Goal: Answer question/provide support: Share knowledge or assist other users

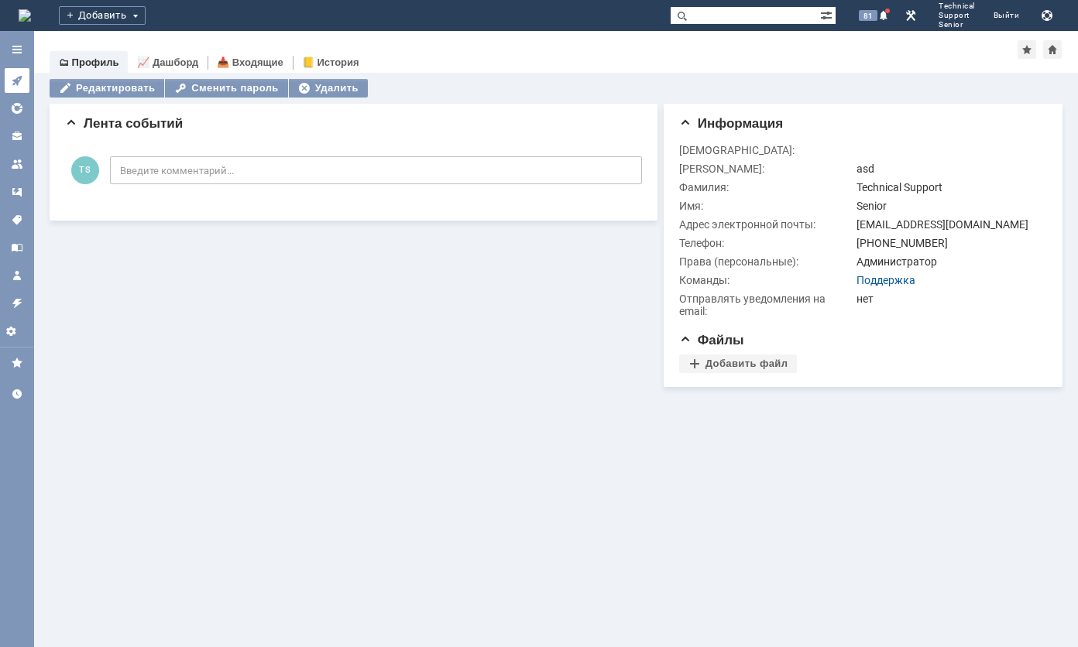
click at [14, 82] on icon at bounding box center [17, 81] width 10 height 10
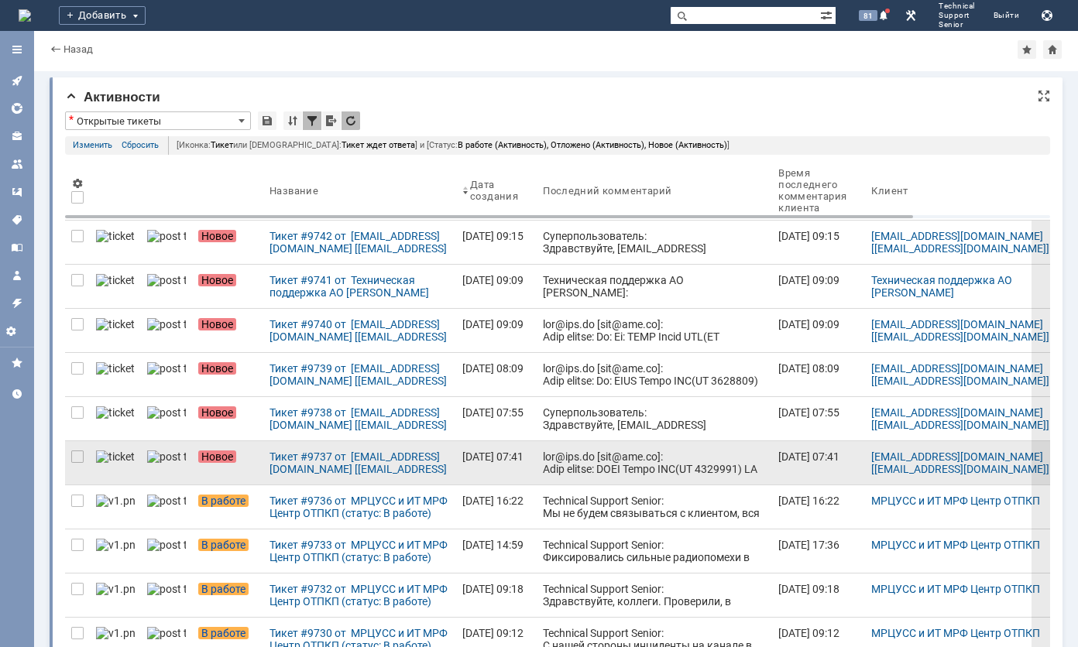
click at [590, 444] on link at bounding box center [654, 462] width 235 height 43
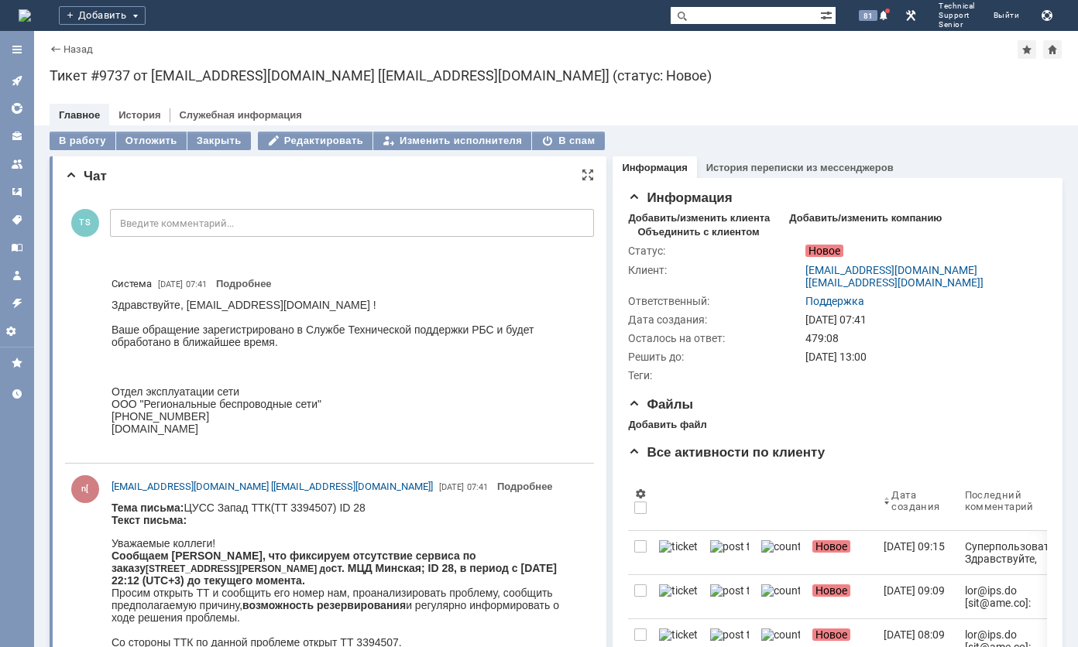
scroll to position [77, 0]
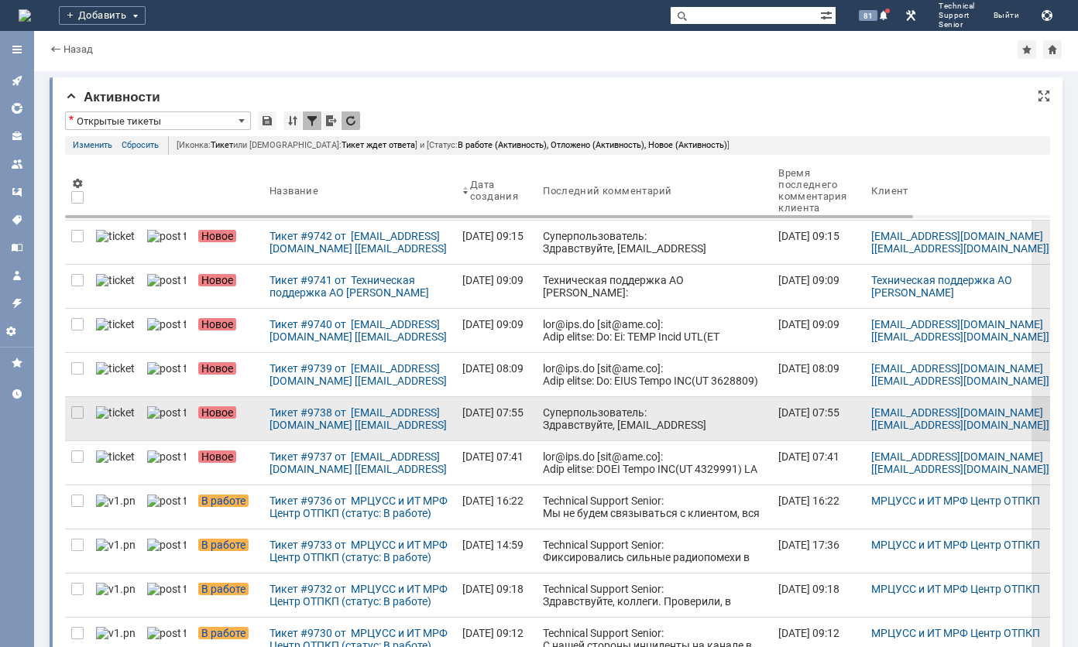
click at [562, 418] on div "Суперпользователь: Здравствуйте, [EMAIL_ADDRESS][DOMAIN_NAME] ! Ваше обращение …" at bounding box center [654, 455] width 223 height 99
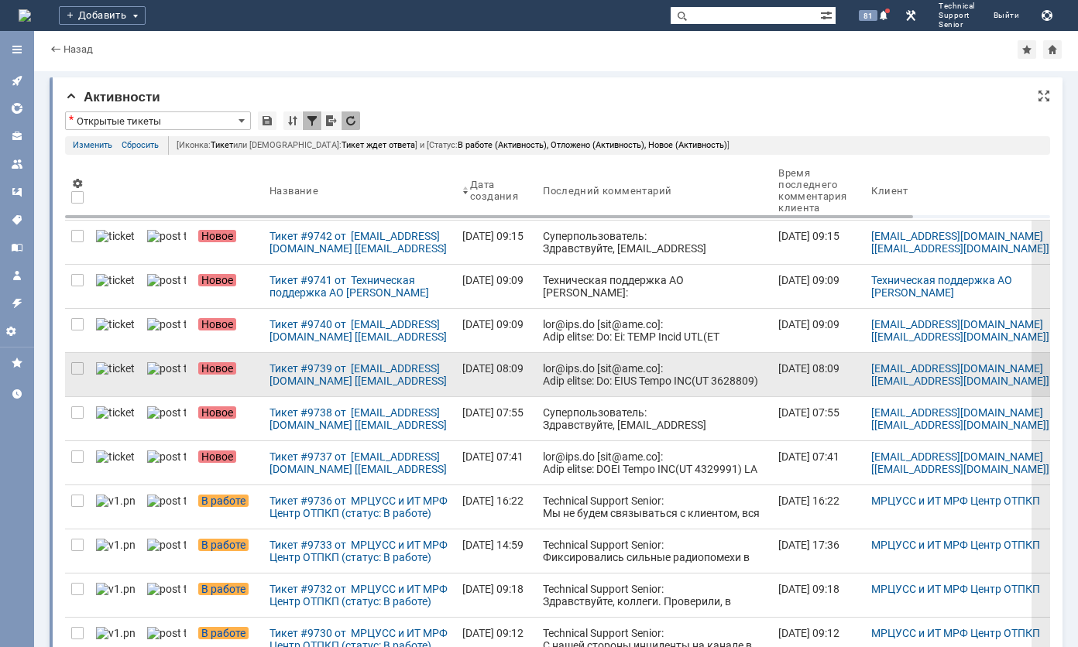
click at [593, 379] on div at bounding box center [654, 591] width 223 height 458
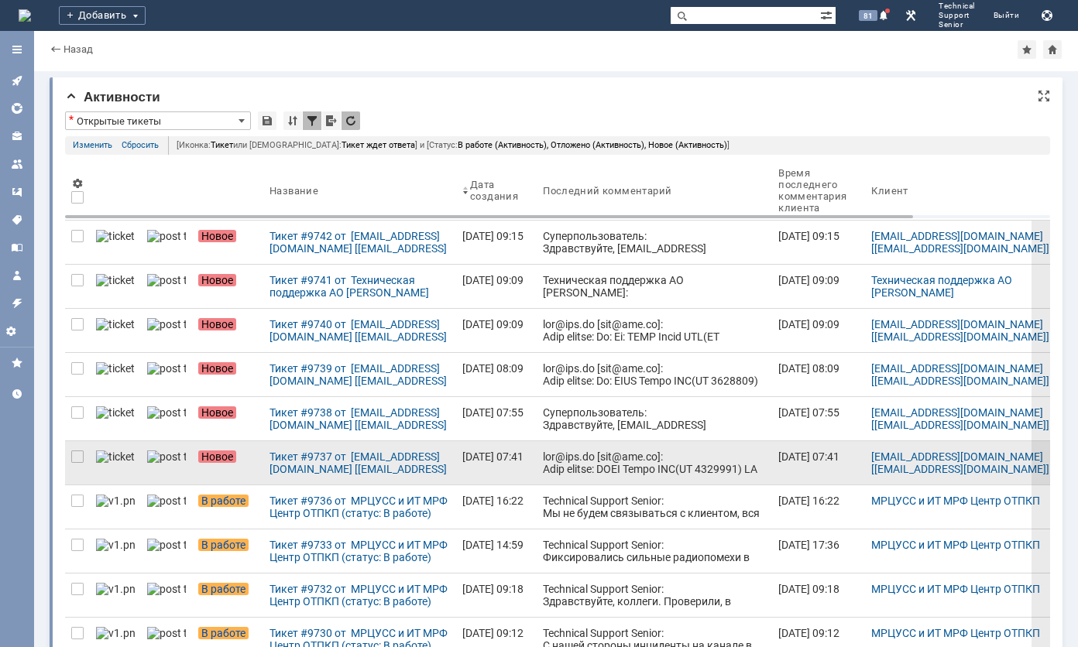
click at [569, 463] on div at bounding box center [654, 618] width 223 height 334
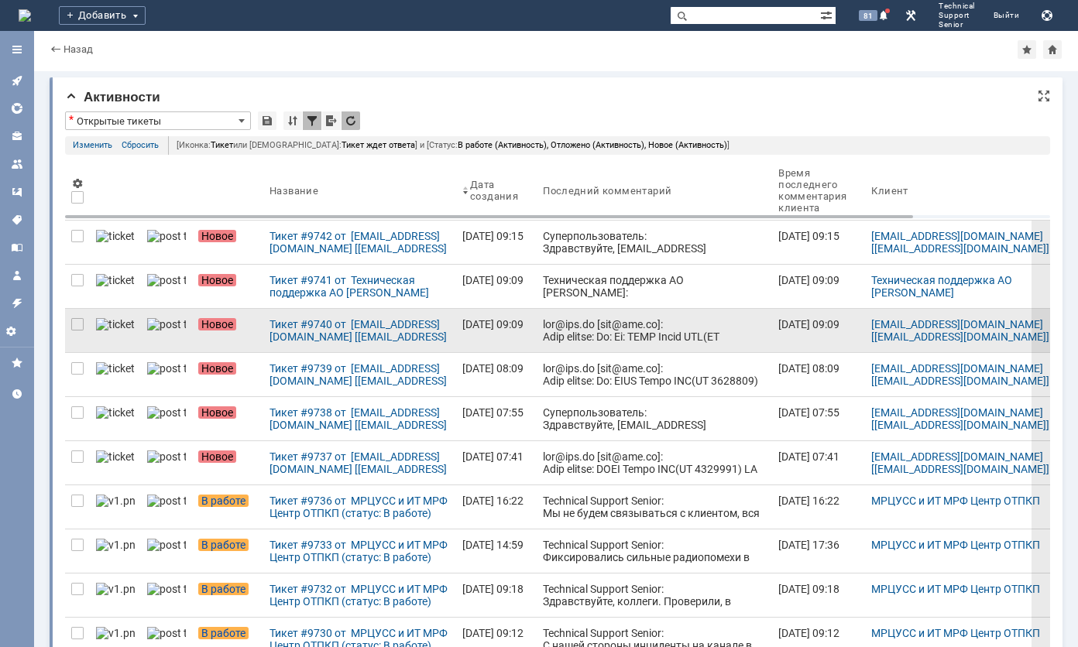
drag, startPoint x: 80, startPoint y: 453, endPoint x: 74, endPoint y: 378, distance: 75.3
click at [80, 286] on div at bounding box center [77, 280] width 12 height 12
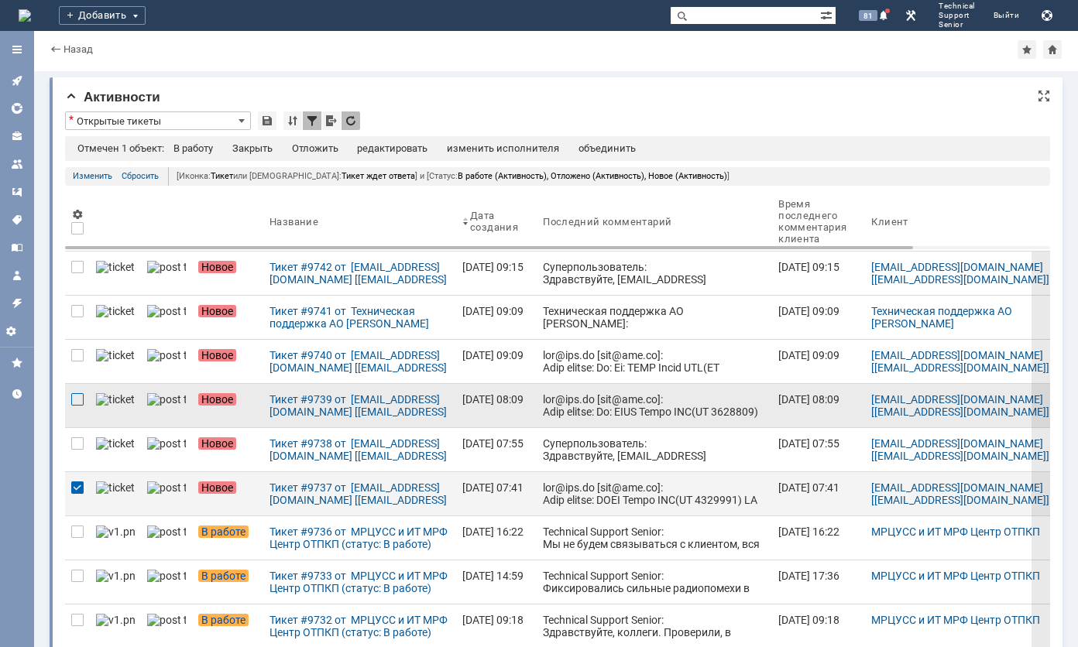
click at [74, 317] on div at bounding box center [77, 311] width 12 height 12
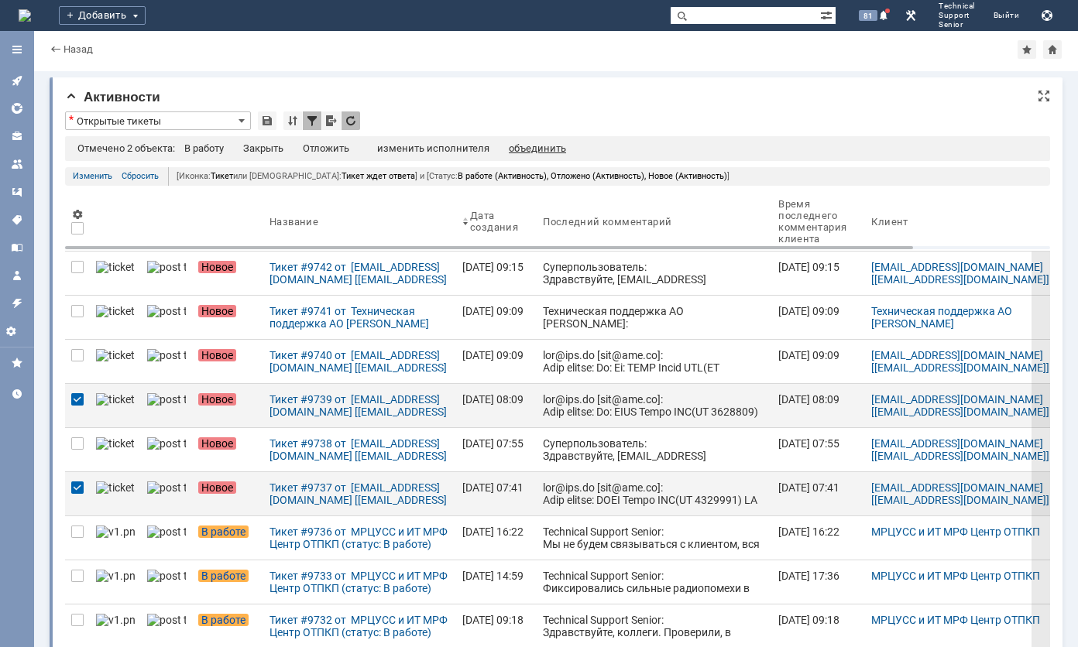
click at [532, 146] on div "объединить" at bounding box center [537, 148] width 57 height 12
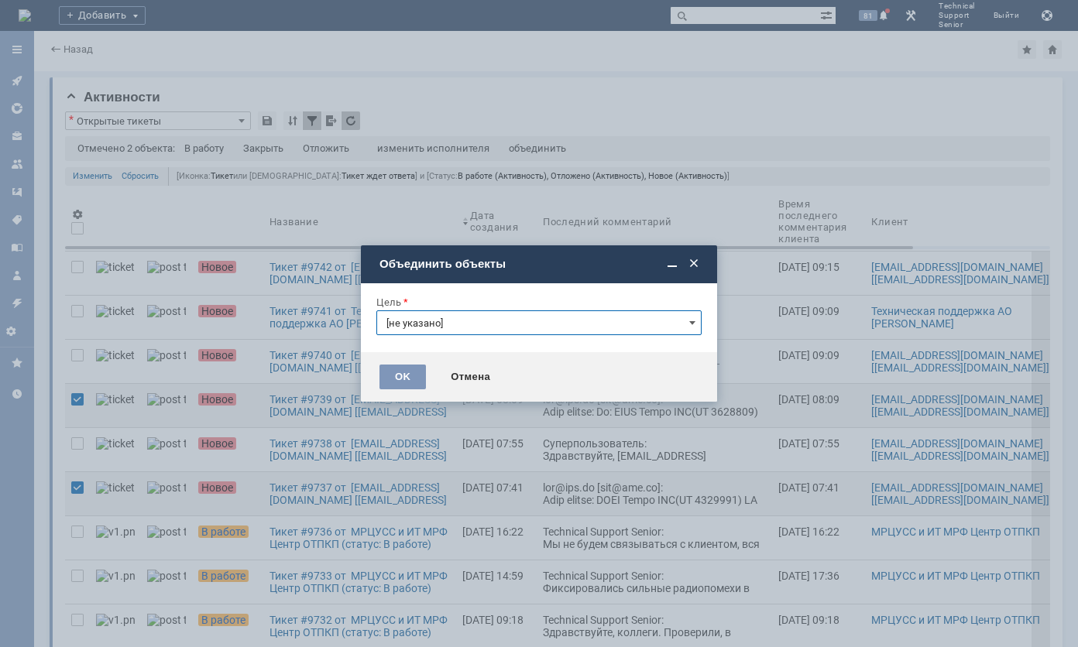
click at [509, 321] on input "[не указано]" at bounding box center [538, 322] width 325 height 25
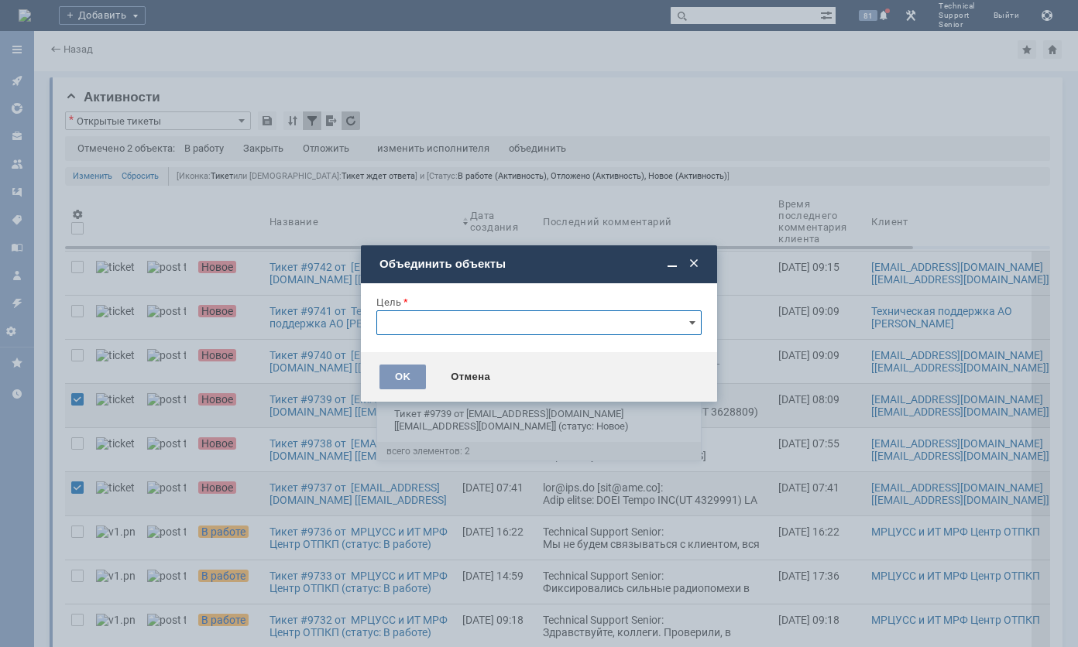
click at [514, 373] on span "Тикет #9737 от [EMAIL_ADDRESS][DOMAIN_NAME] [[EMAIL_ADDRESS][DOMAIN_NAME]] (ста…" at bounding box center [538, 382] width 305 height 25
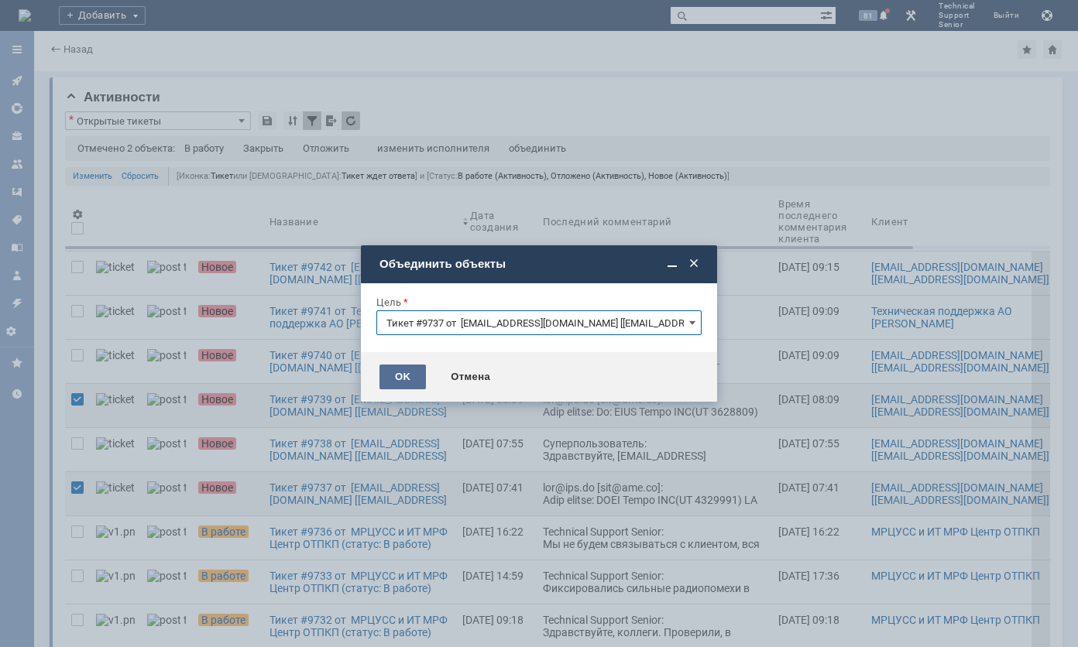
type input "Тикет #9737 от [EMAIL_ADDRESS][DOMAIN_NAME] [[EMAIL_ADDRESS][DOMAIN_NAME]] (ста…"
click at [405, 370] on div "OK" at bounding box center [402, 377] width 46 height 25
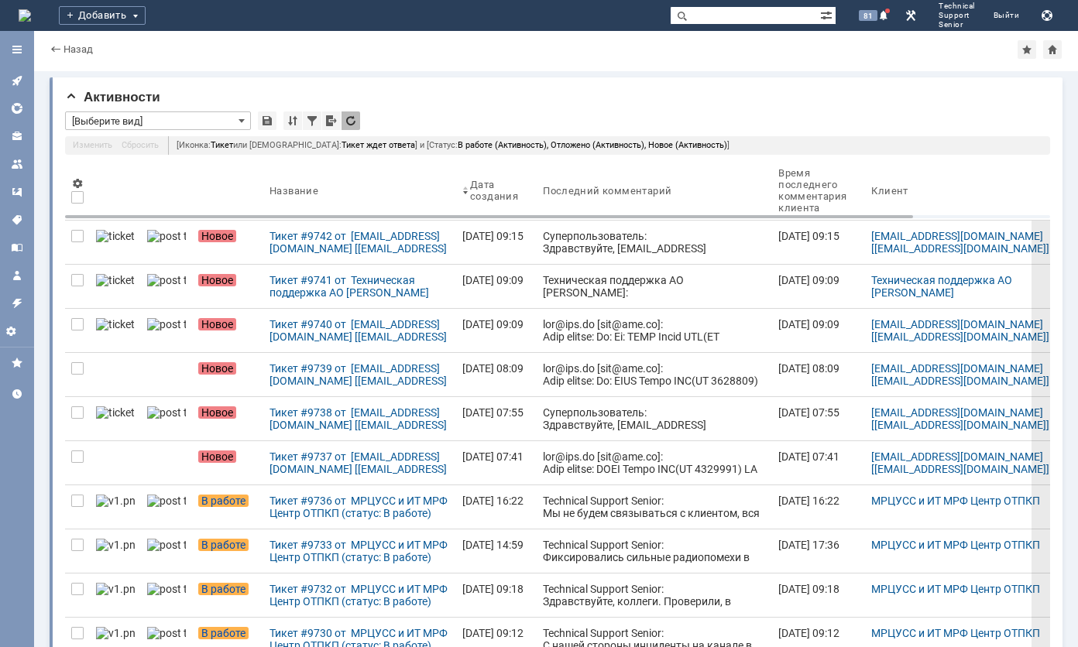
type input "Открытые тикеты"
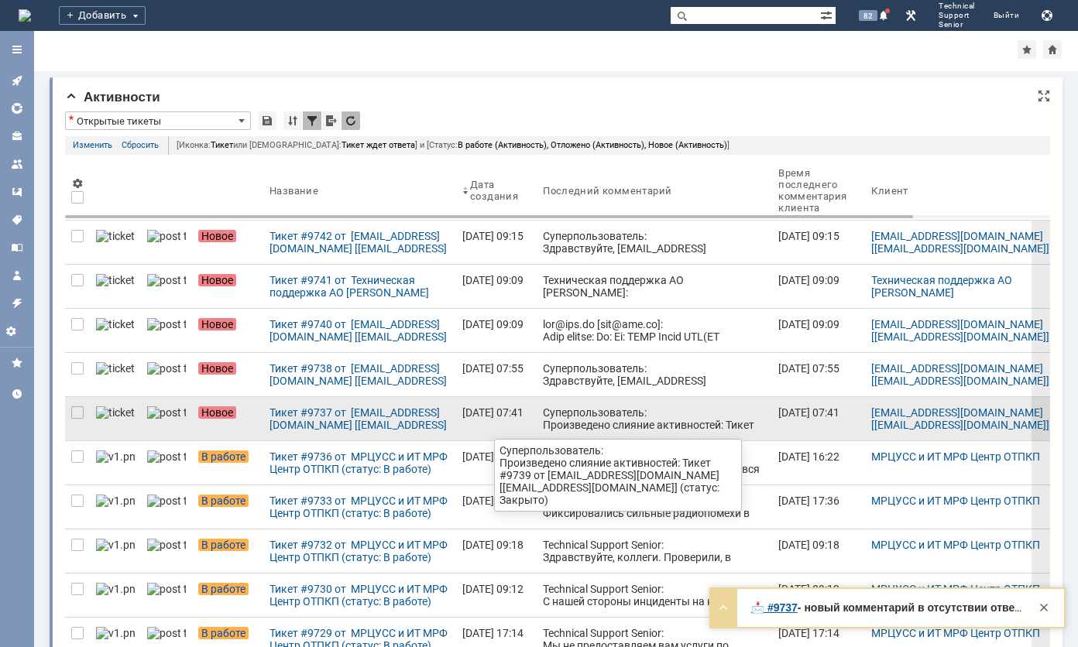
click at [564, 402] on link "Суперпользователь: Произведено слияние активностей: Тикет #9739 от ncc@ttk.ru […" at bounding box center [654, 418] width 235 height 43
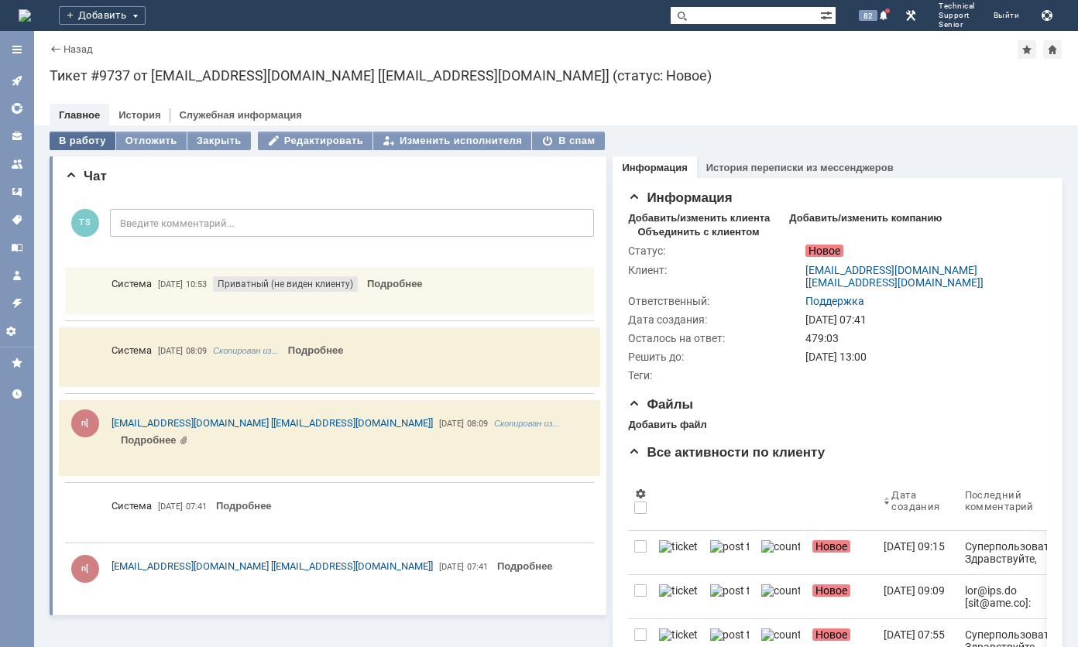
click at [94, 137] on div "В работу" at bounding box center [83, 141] width 66 height 19
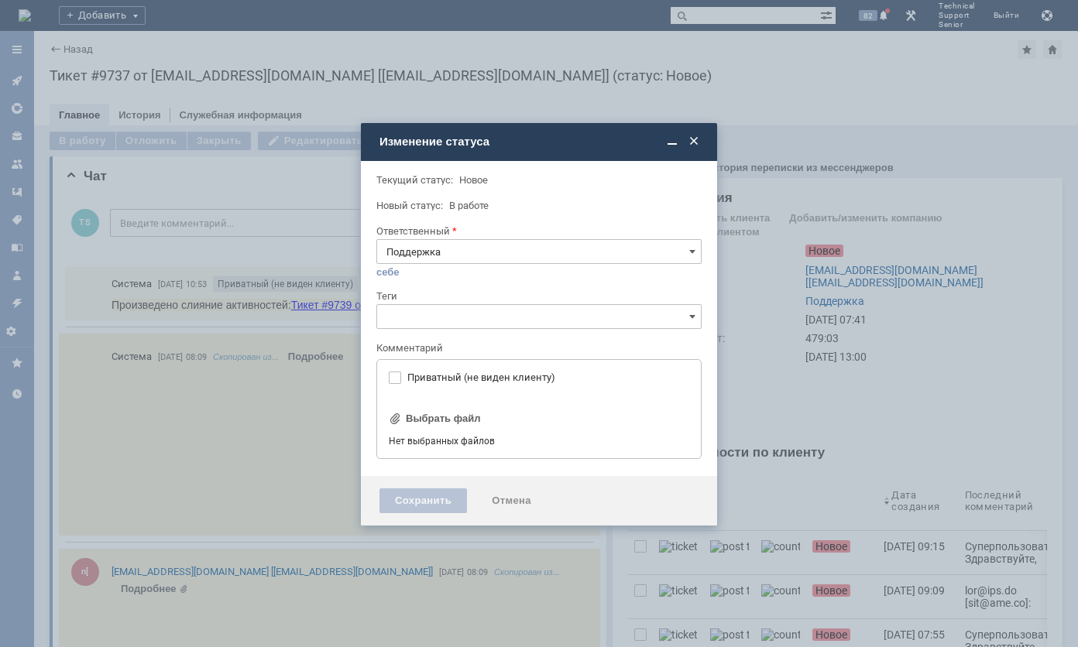
type input "[не указано]"
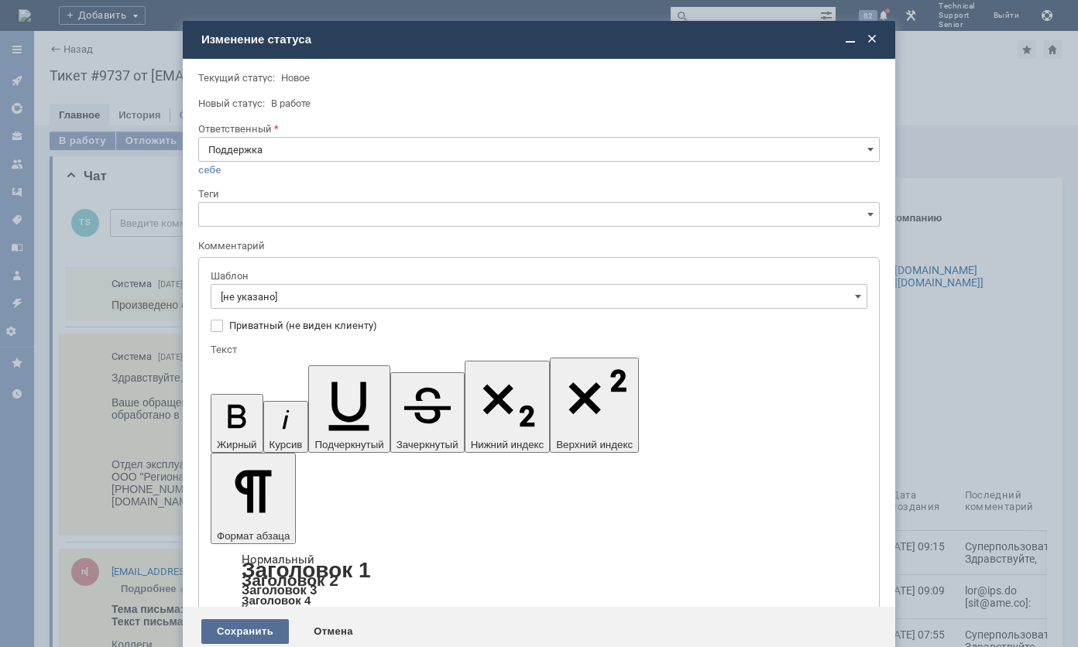
click at [246, 619] on div "Сохранить" at bounding box center [244, 631] width 87 height 25
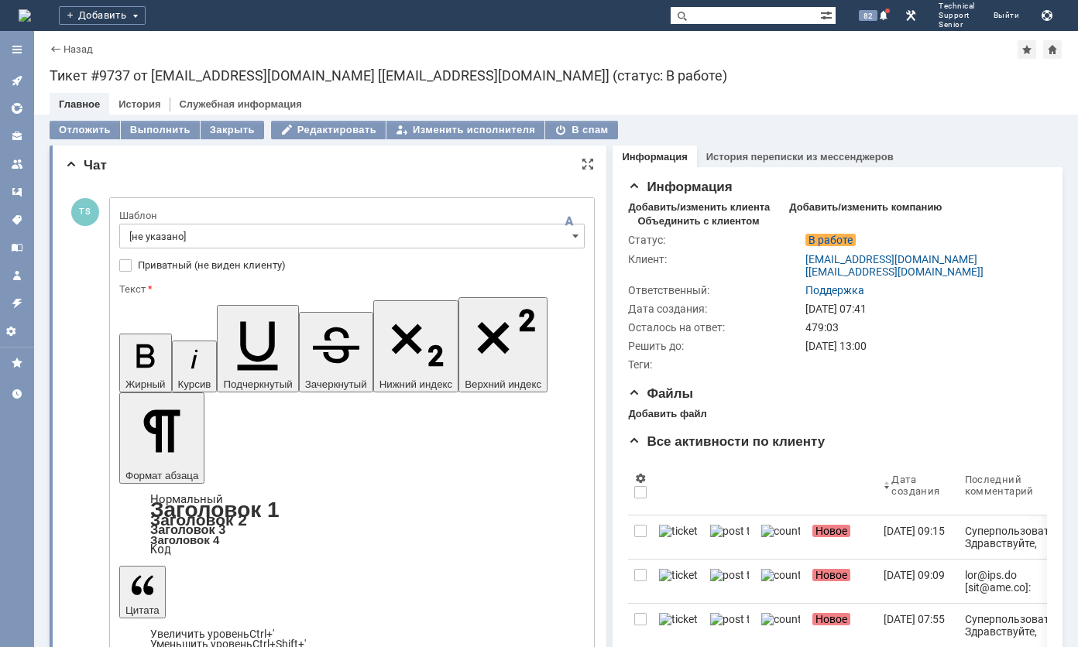
click at [263, 235] on input "[не указано]" at bounding box center [351, 236] width 465 height 25
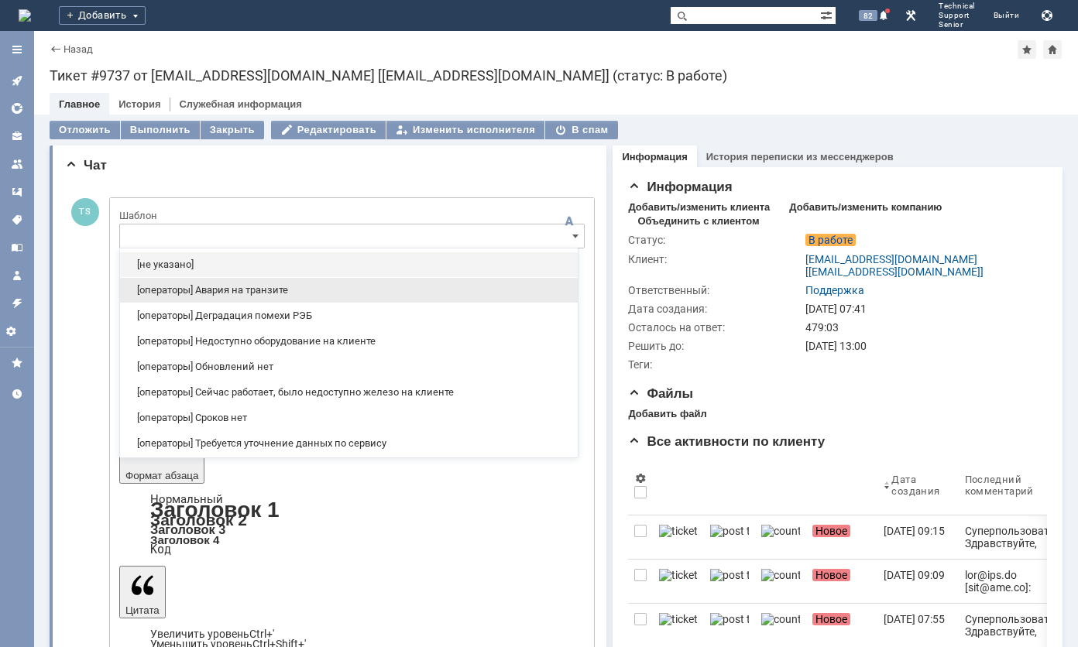
click at [254, 290] on span "[операторы] Авария на транзите" at bounding box center [348, 290] width 439 height 12
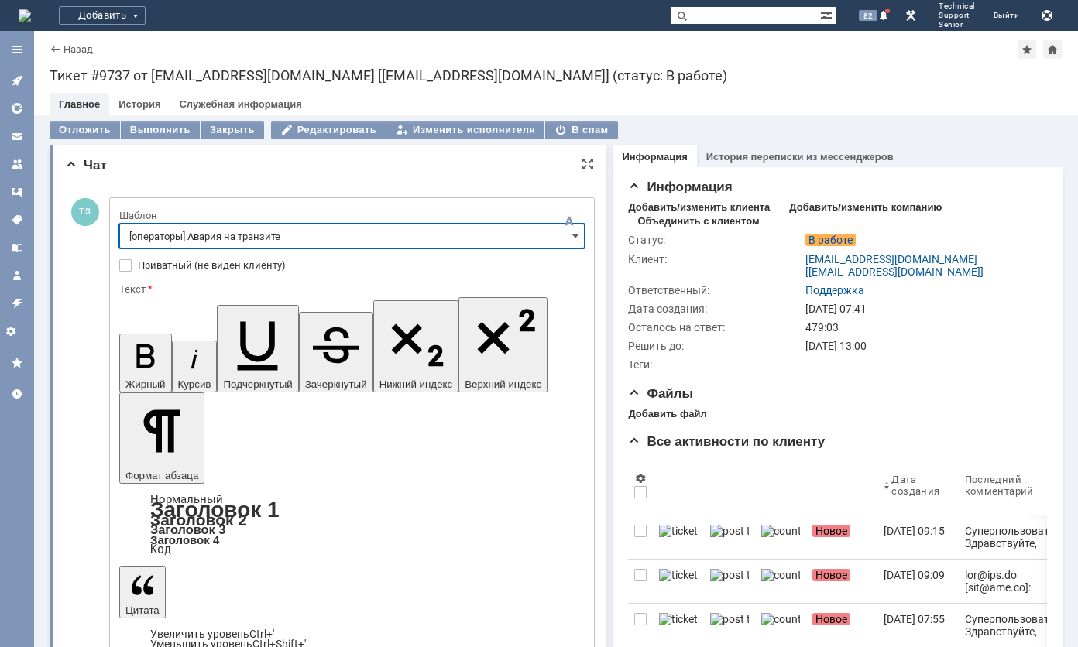
type input "[операторы] Авария на транзите"
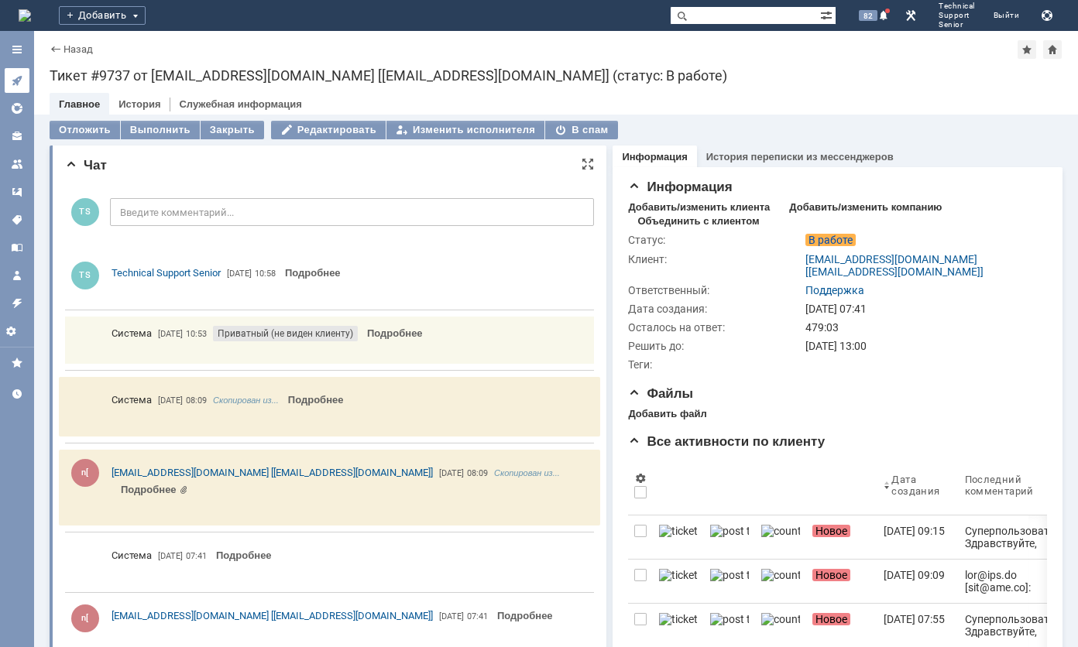
click at [15, 80] on icon at bounding box center [17, 81] width 10 height 10
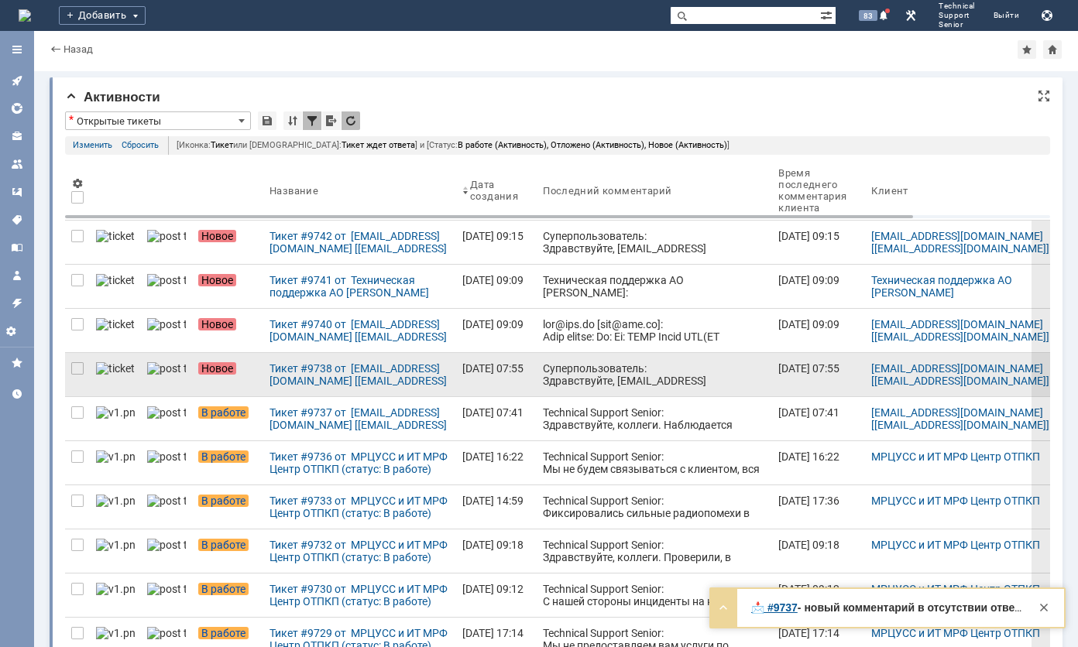
click at [581, 382] on div "Суперпользователь: Здравствуйте, [EMAIL_ADDRESS][DOMAIN_NAME] ! Ваше обращение …" at bounding box center [654, 411] width 223 height 99
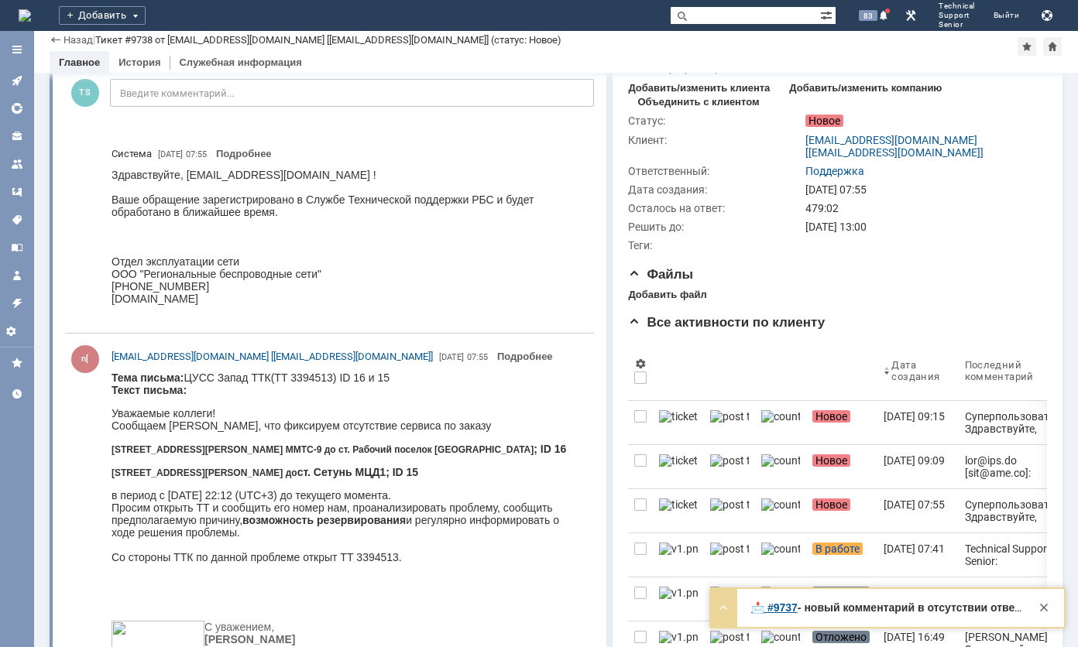
scroll to position [155, 0]
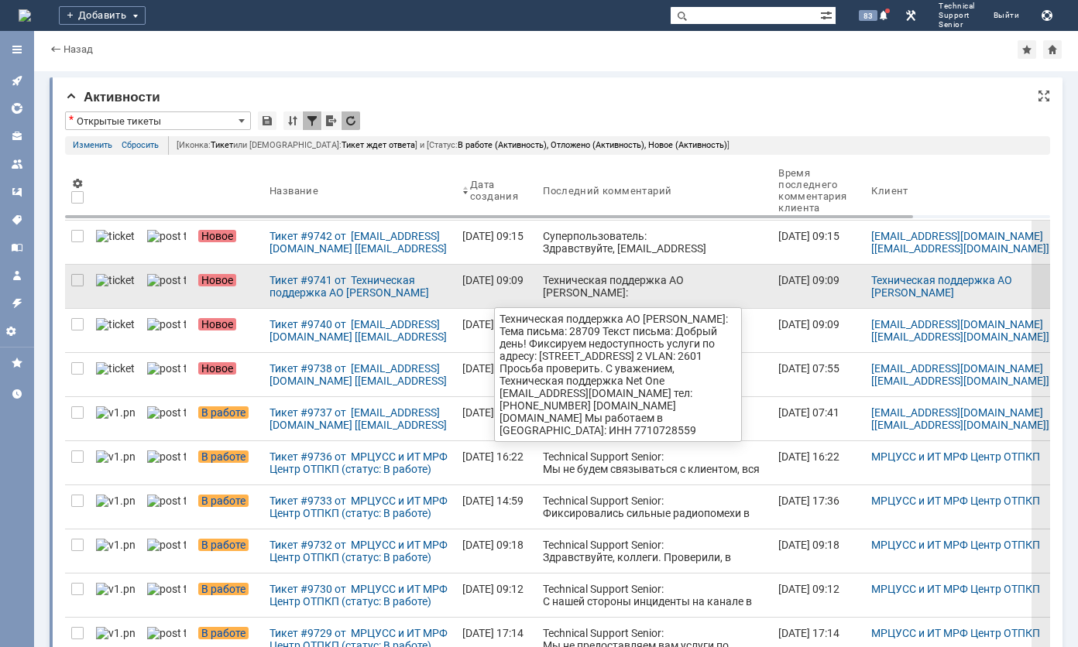
click at [543, 277] on div "Техническая поддержка АО [PERSON_NAME]: Тема письма: 28709 Текст письма: Добрый…" at bounding box center [654, 342] width 223 height 136
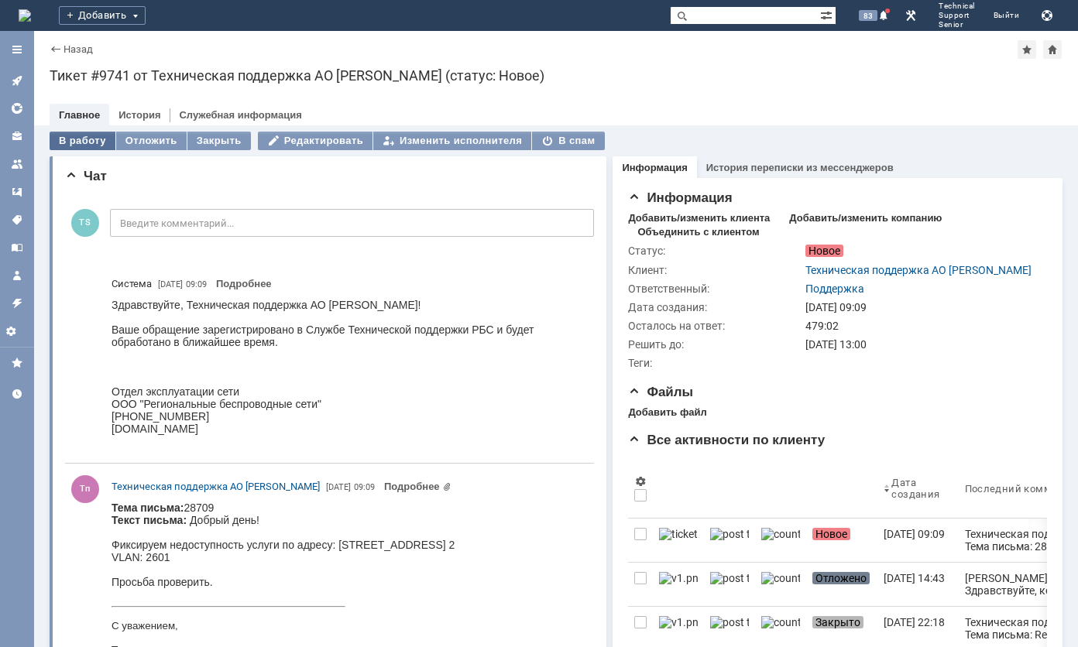
click at [93, 144] on div "В работу" at bounding box center [83, 141] width 66 height 19
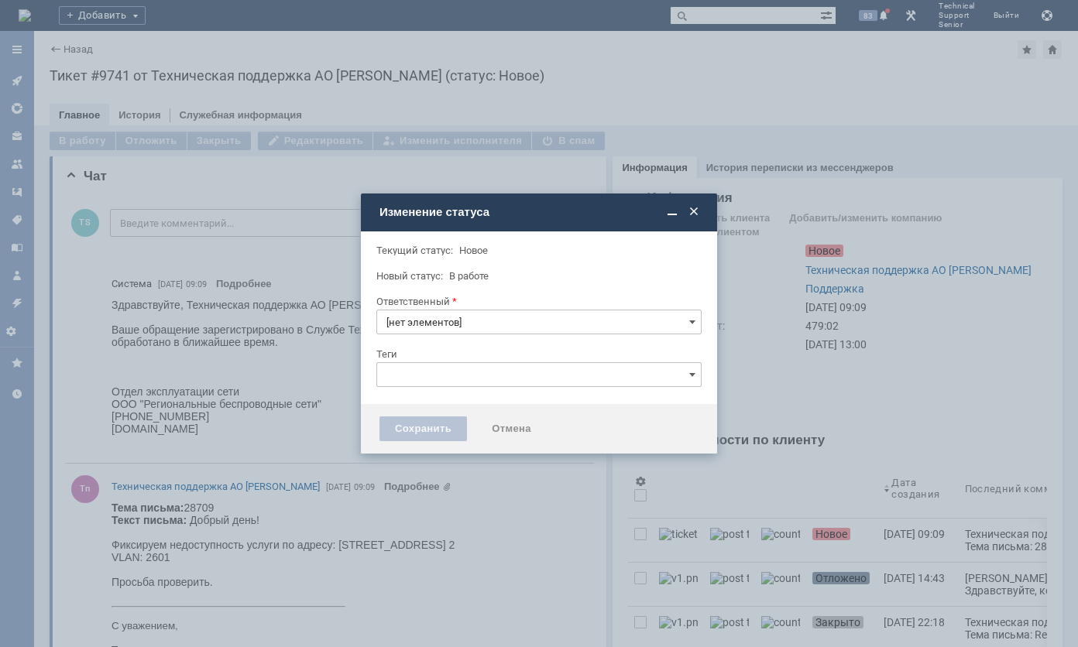
type input "Поддержка"
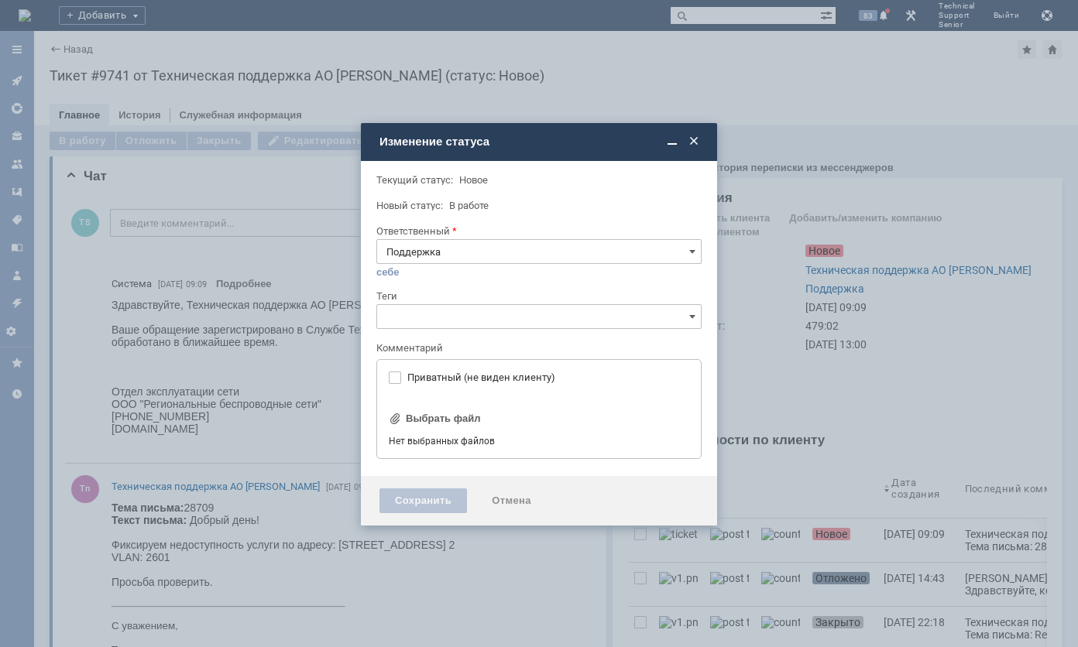
type input "[не указано]"
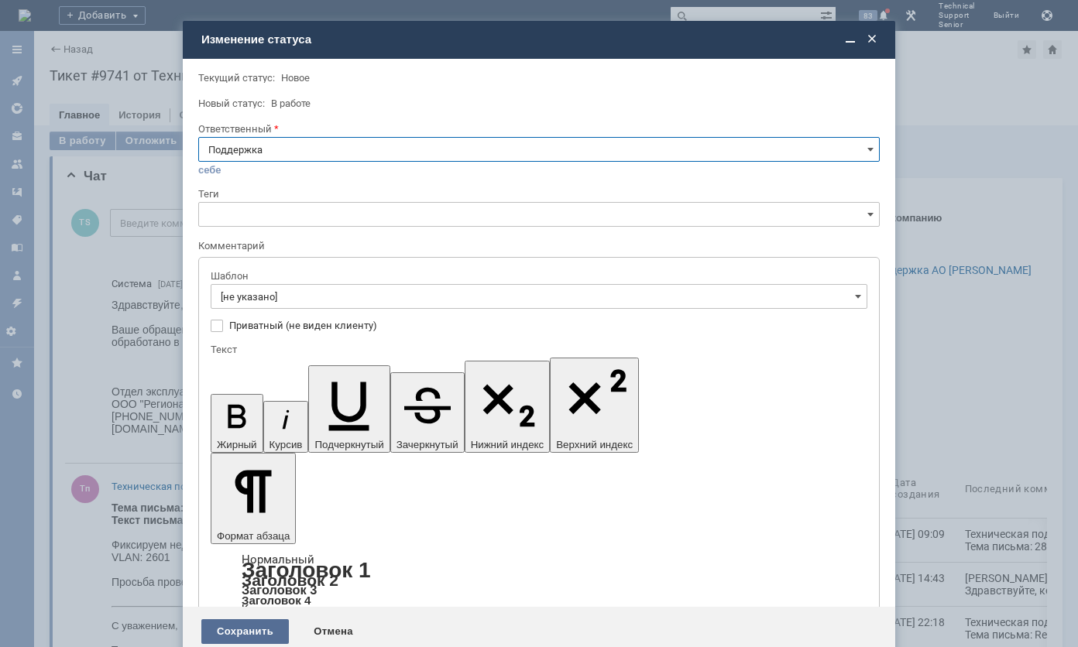
click at [225, 619] on div "Сохранить" at bounding box center [244, 631] width 87 height 25
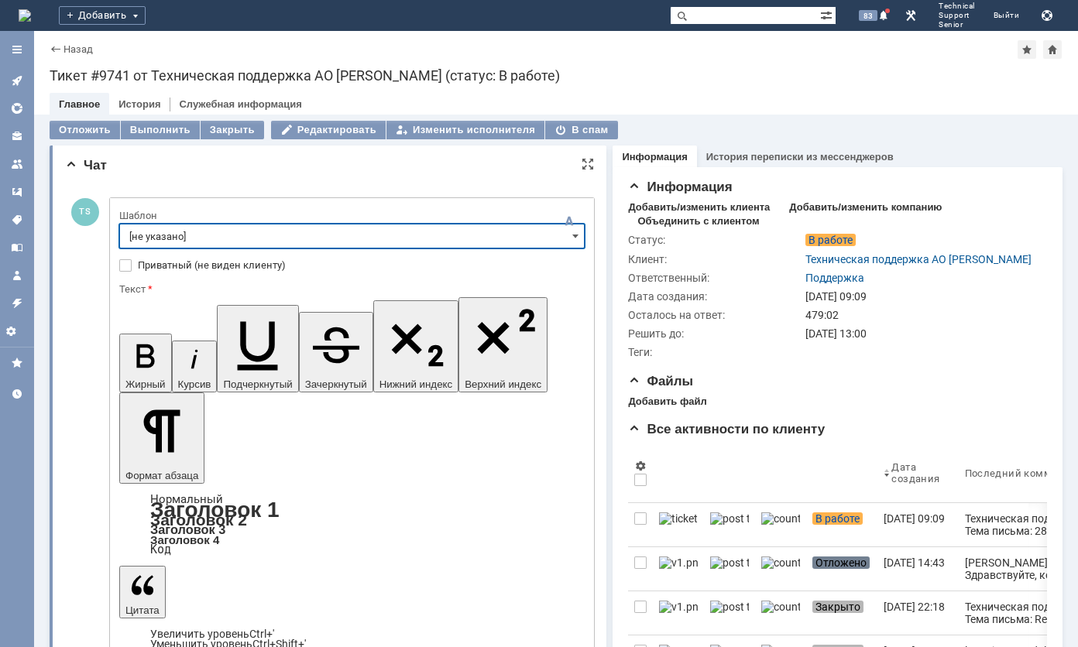
click at [252, 229] on input "[не указано]" at bounding box center [351, 236] width 465 height 25
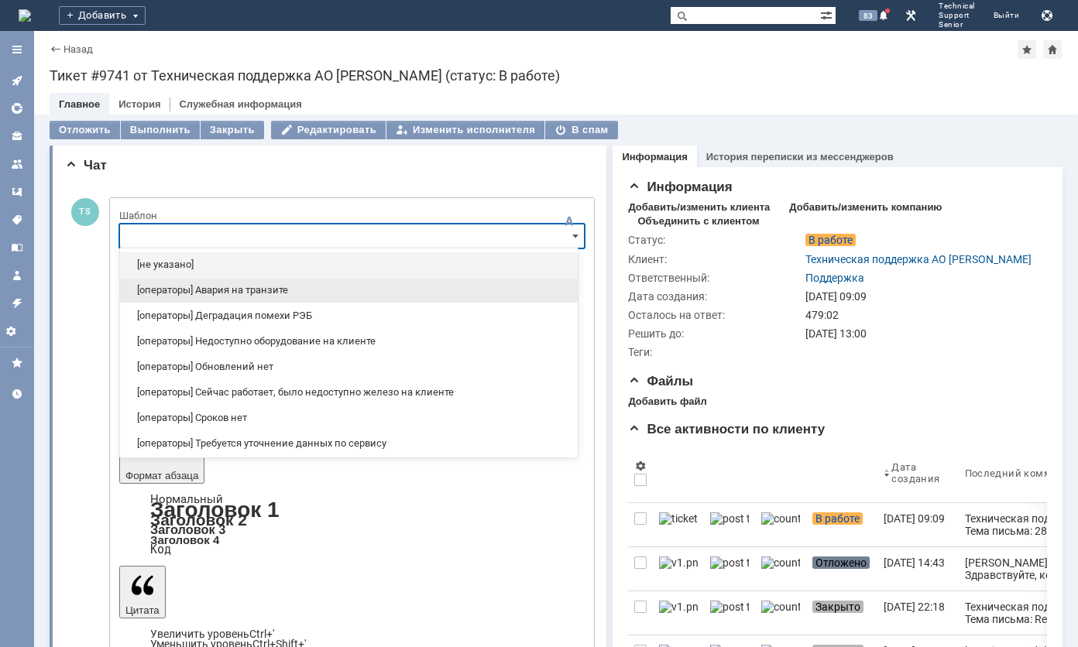
click at [260, 291] on span "[операторы] Авария на транзите" at bounding box center [348, 290] width 439 height 12
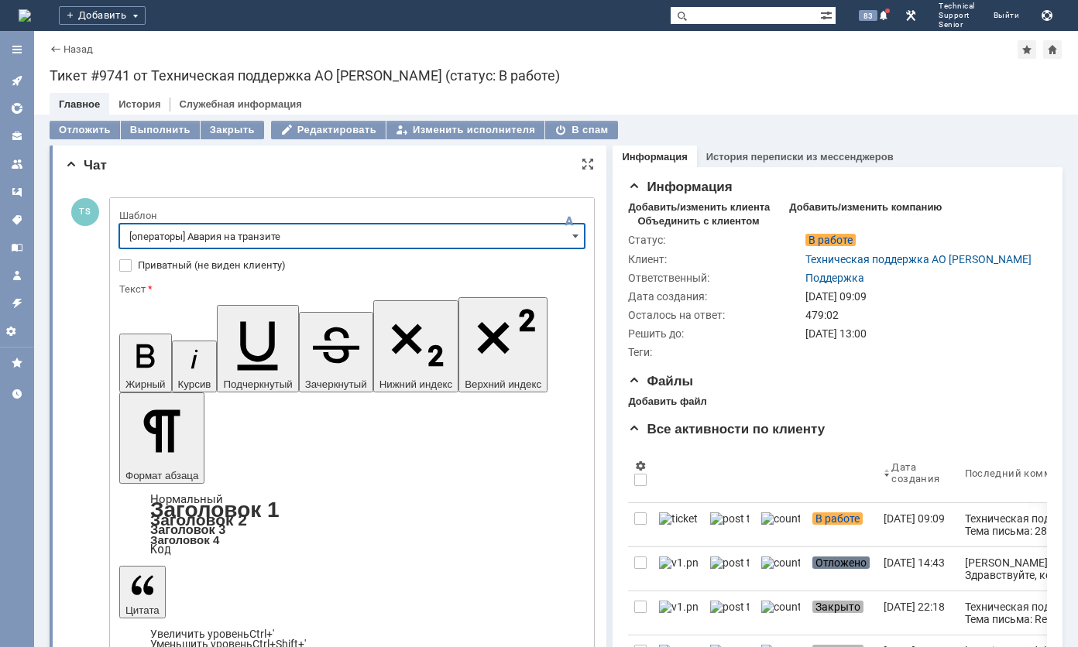
type input "[операторы] Авария на транзите"
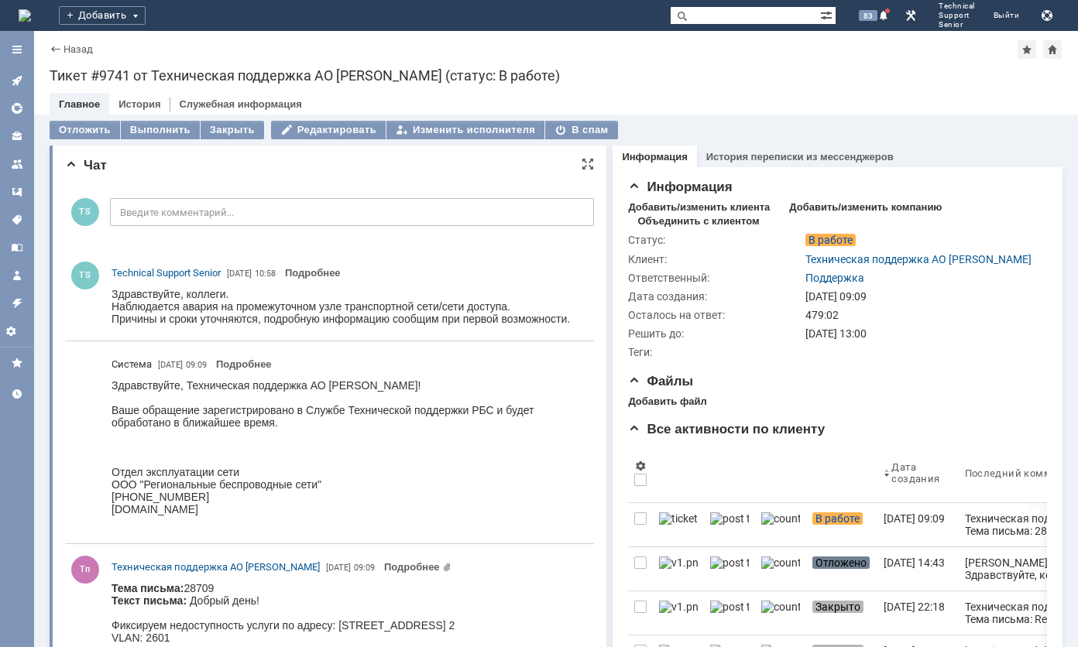
click at [8, 76] on link at bounding box center [17, 80] width 25 height 25
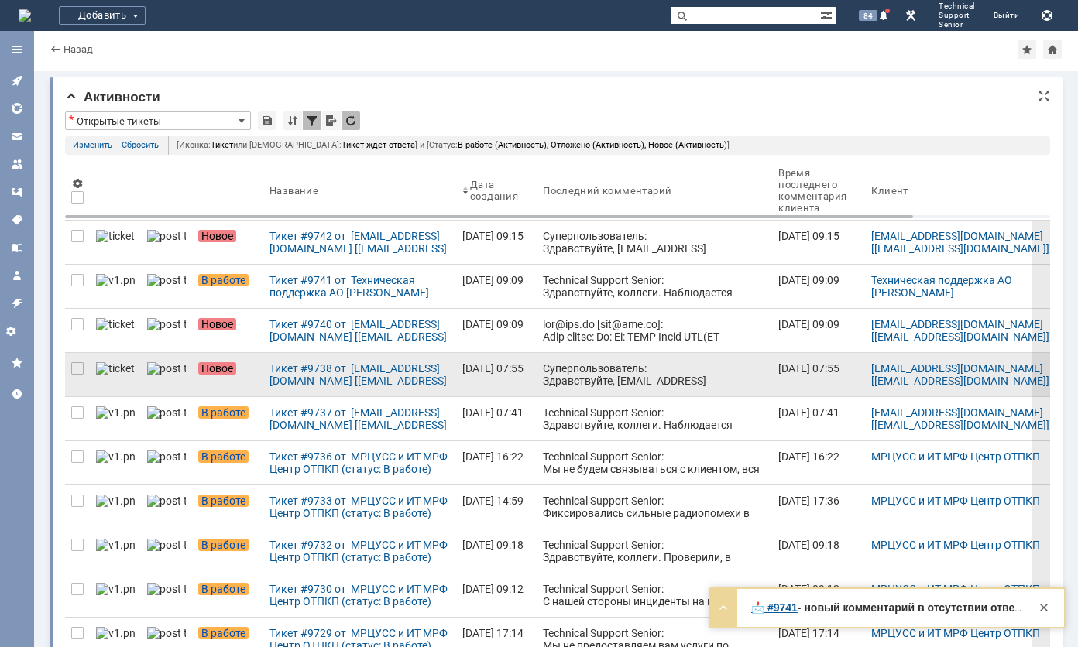
click at [561, 364] on div "Суперпользователь: Здравствуйте, [EMAIL_ADDRESS][DOMAIN_NAME] ! Ваше обращение …" at bounding box center [654, 411] width 223 height 99
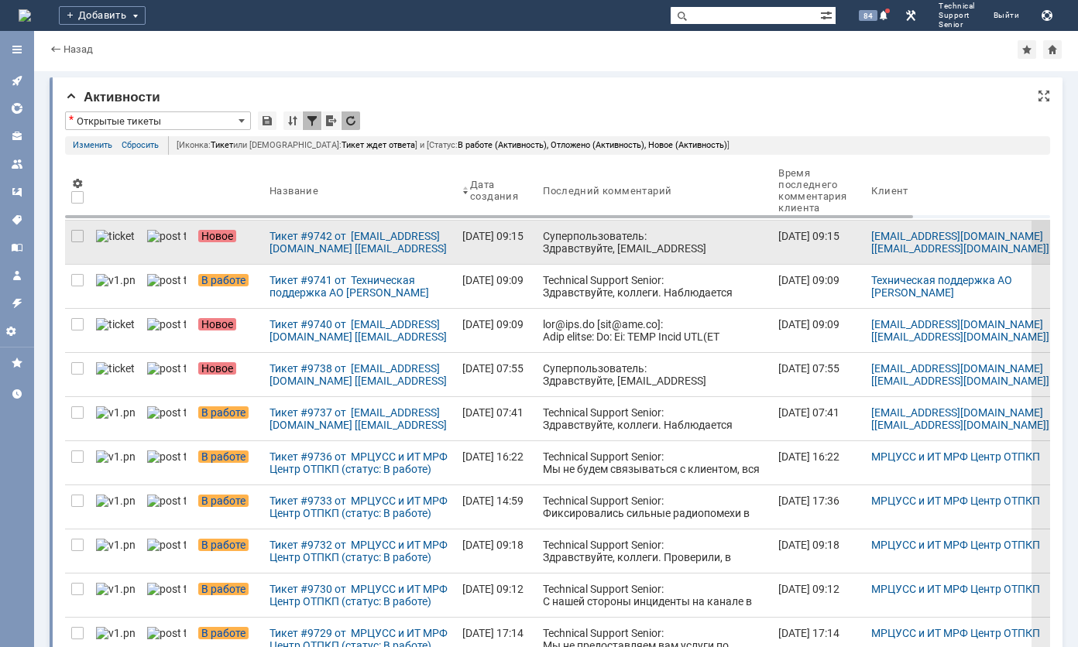
click at [546, 242] on div "Суперпользователь: Здравствуйте, [EMAIL_ADDRESS][DOMAIN_NAME] ! Ваше обращение …" at bounding box center [654, 279] width 223 height 99
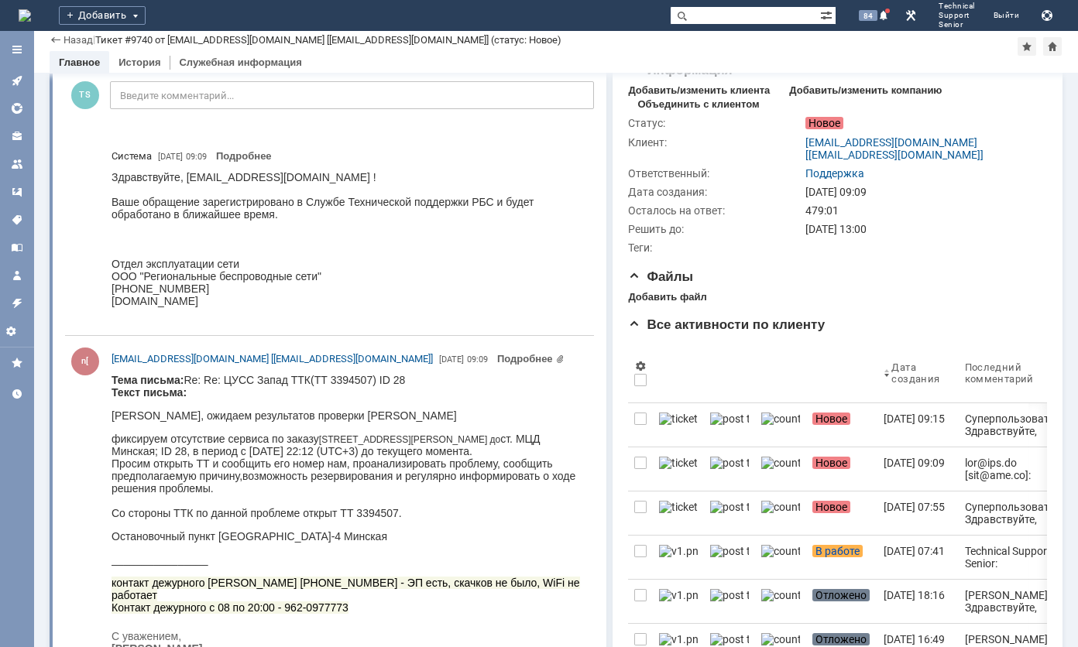
scroll to position [77, 0]
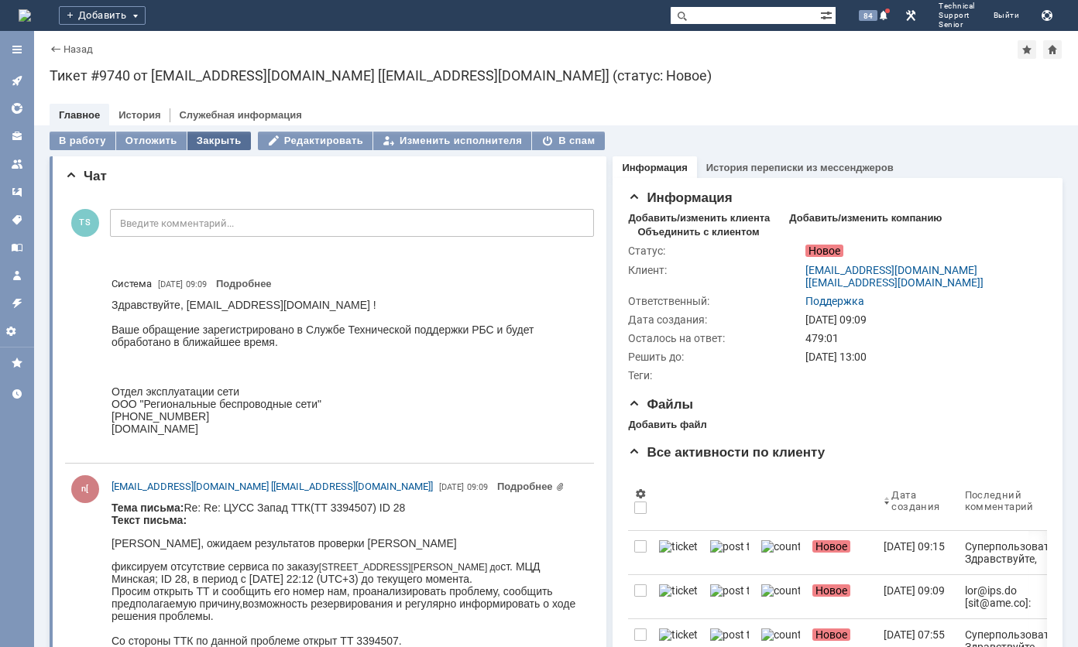
click at [198, 144] on div "Закрыть" at bounding box center [218, 141] width 63 height 19
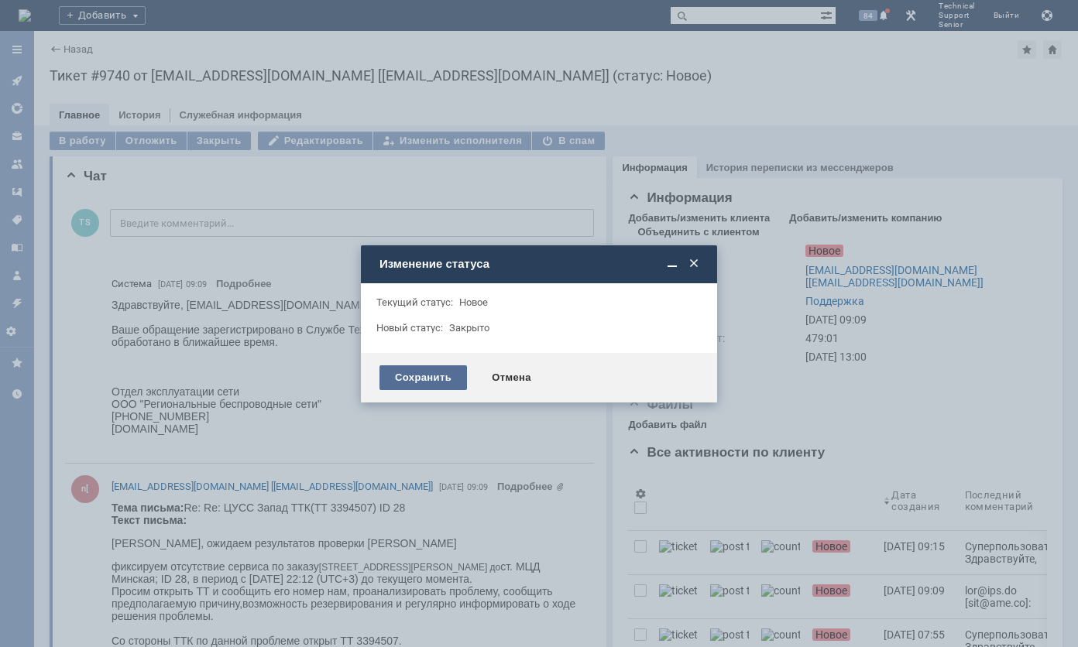
click at [389, 370] on div "Сохранить" at bounding box center [422, 377] width 87 height 25
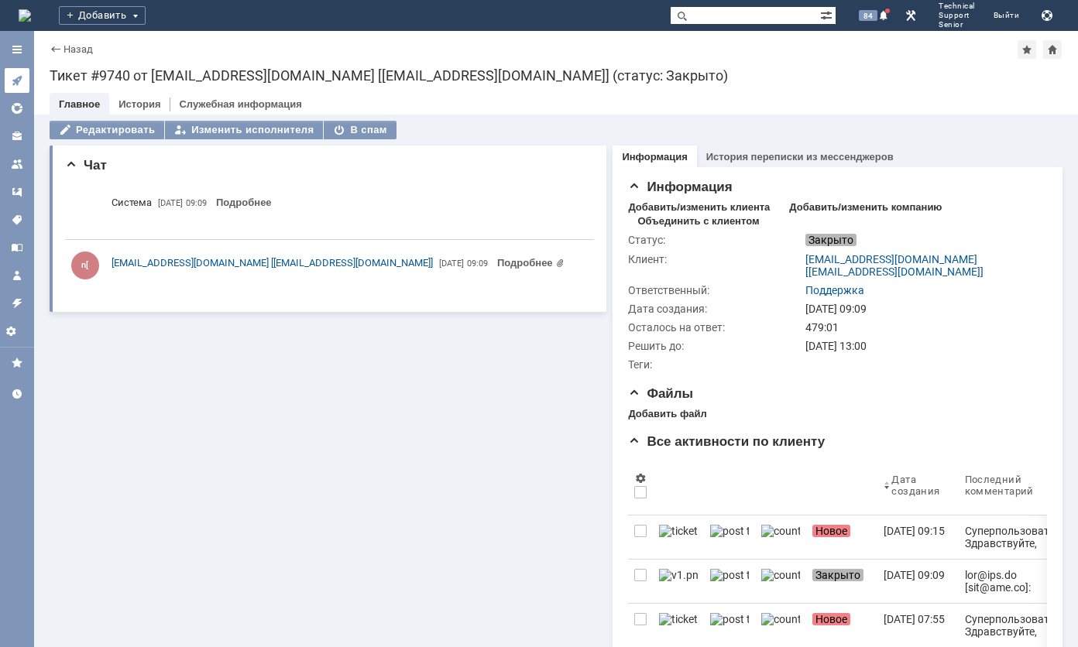
click at [10, 80] on link at bounding box center [17, 80] width 25 height 25
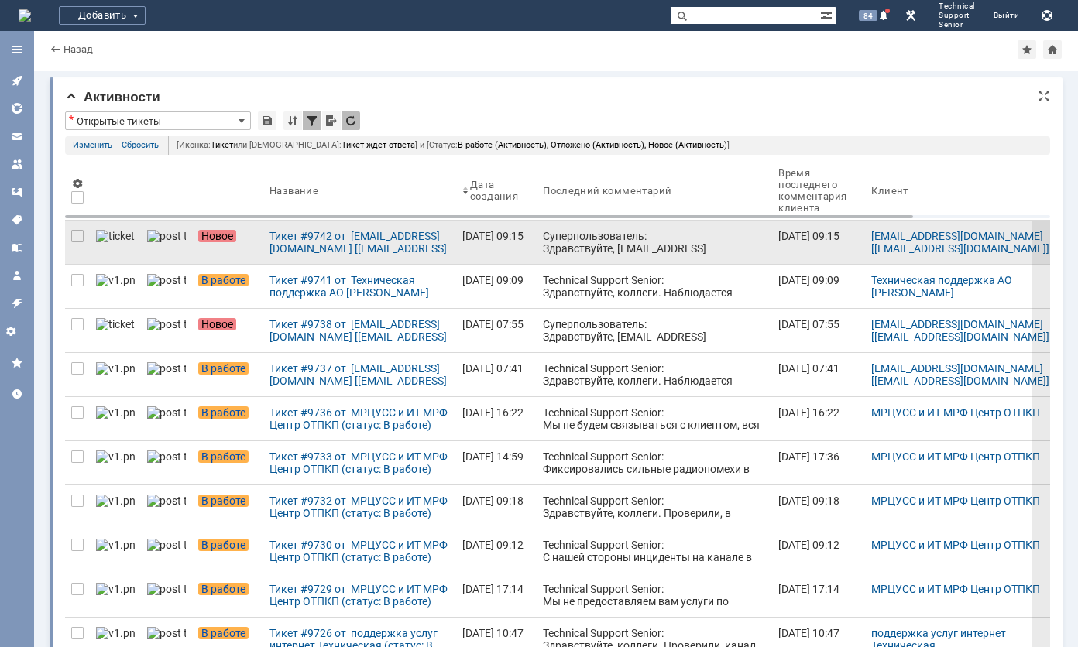
click at [537, 240] on link "Суперпользователь: Здравствуйте, [EMAIL_ADDRESS][DOMAIN_NAME] ! Ваше обращение …" at bounding box center [654, 242] width 235 height 43
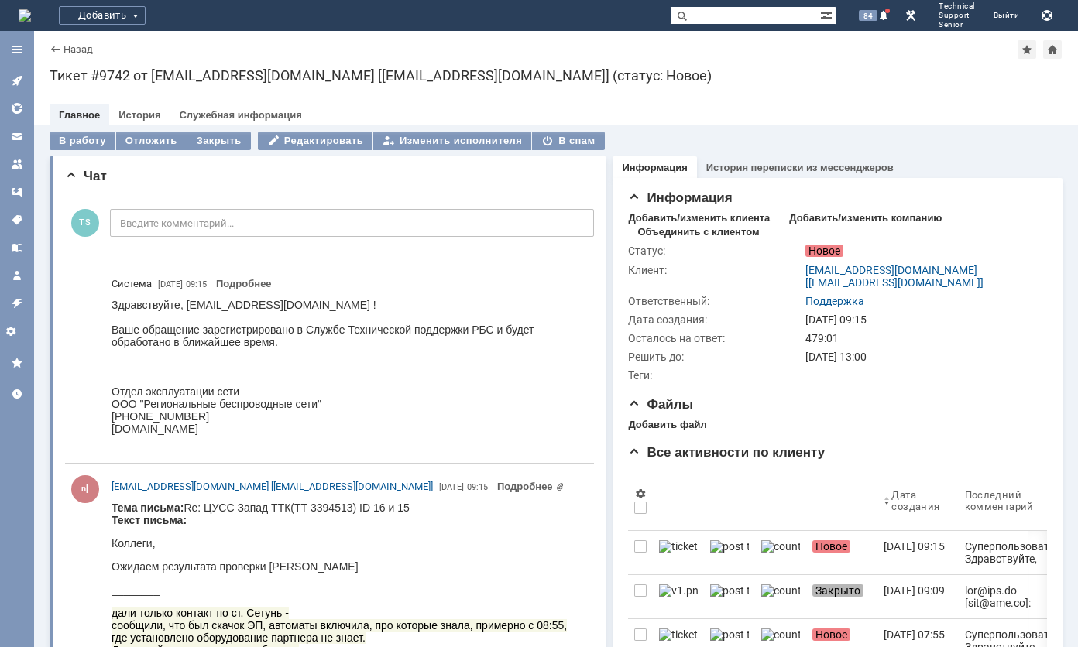
click at [52, 36] on div "Назад | Тикет #9742 от ncc@ttk.ru [ncc@ttk.ru] (статус: Новое) Тикет #9742 от n…" at bounding box center [556, 78] width 1044 height 94
click at [57, 42] on div "Назад | Тикет #9742 от ncc@ttk.ru [ncc@ttk.ru] (статус: Новое)" at bounding box center [556, 49] width 1013 height 19
click at [60, 46] on div "Назад" at bounding box center [71, 49] width 43 height 12
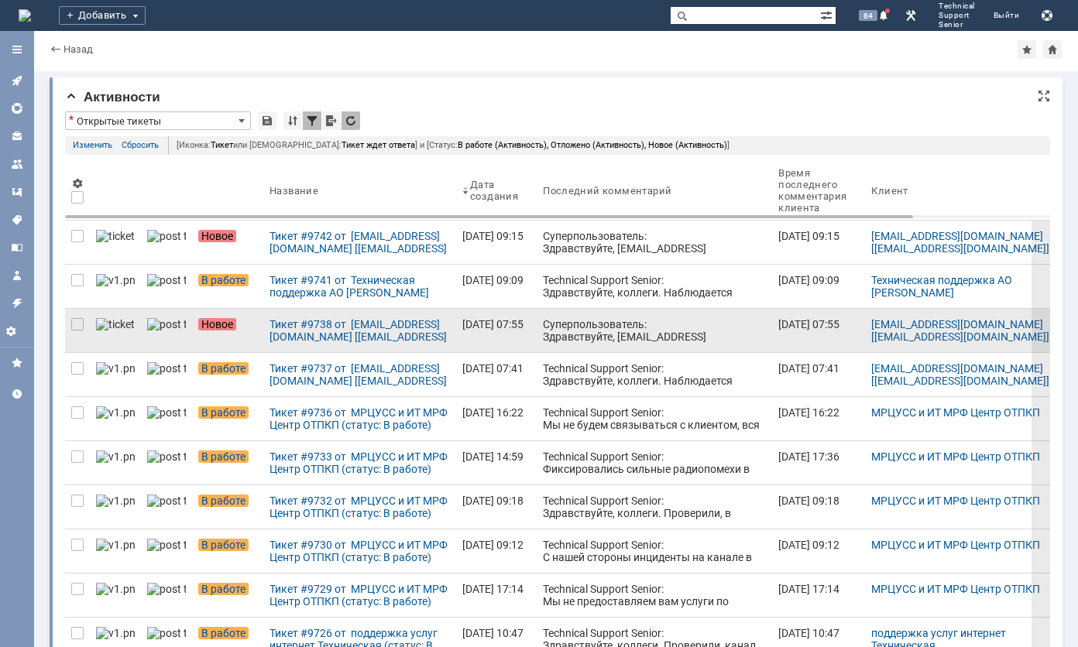
click at [563, 325] on div "Суперпользователь: Здравствуйте, [EMAIL_ADDRESS][DOMAIN_NAME] ! Ваше обращение …" at bounding box center [654, 367] width 223 height 99
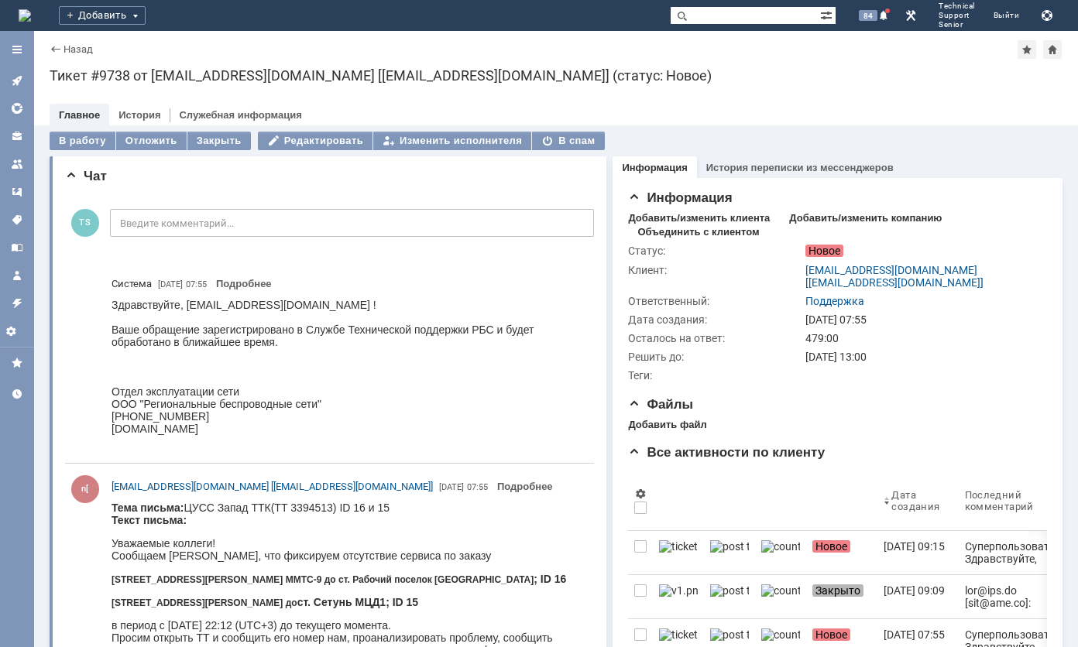
click at [60, 46] on div "Назад" at bounding box center [71, 49] width 43 height 12
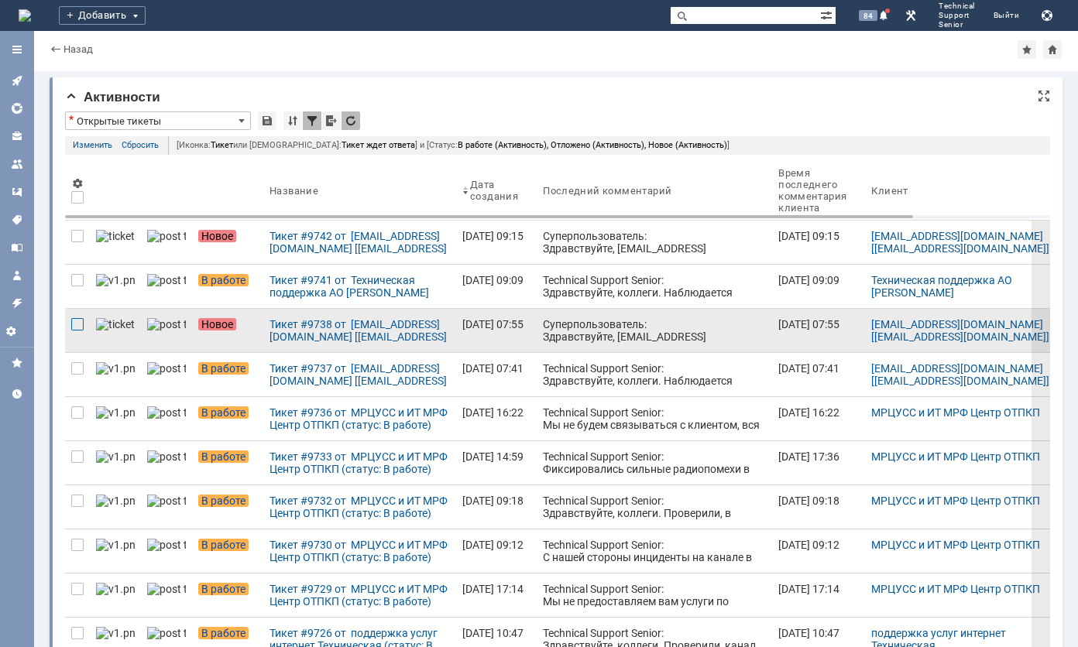
click at [79, 242] on div at bounding box center [77, 236] width 12 height 12
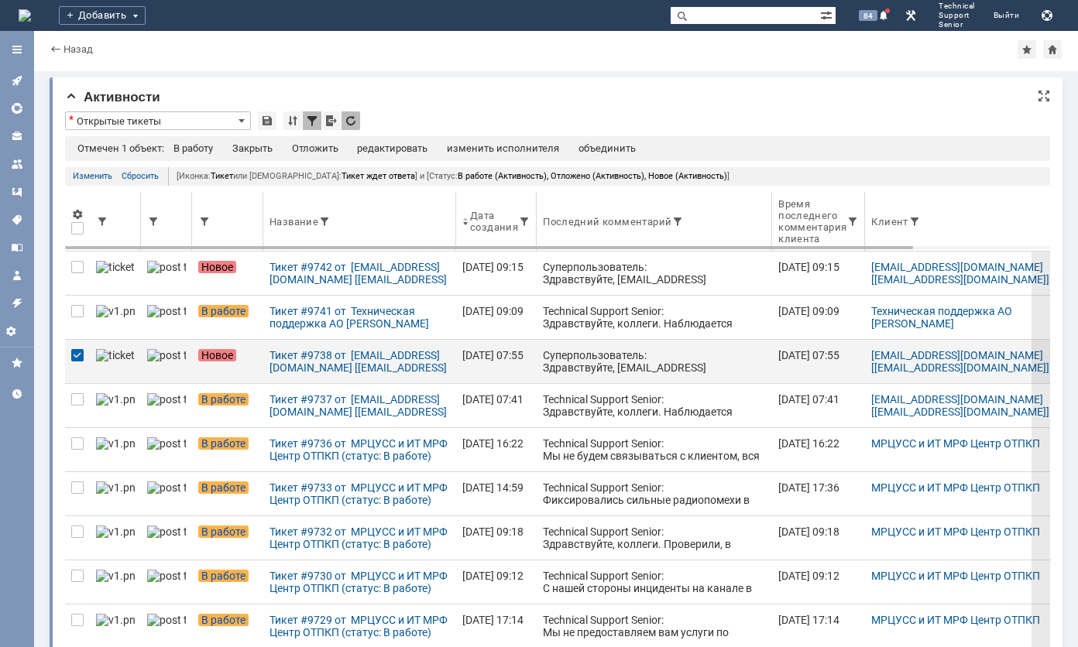
click at [81, 238] on th at bounding box center [77, 222] width 25 height 60
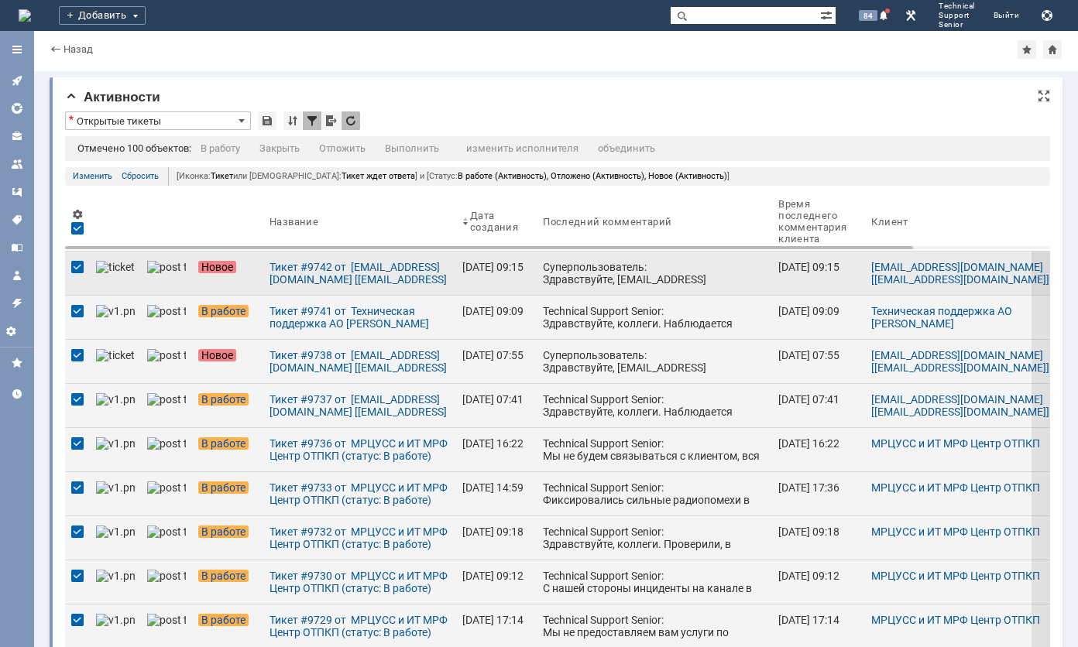
click at [81, 266] on div at bounding box center [77, 267] width 12 height 12
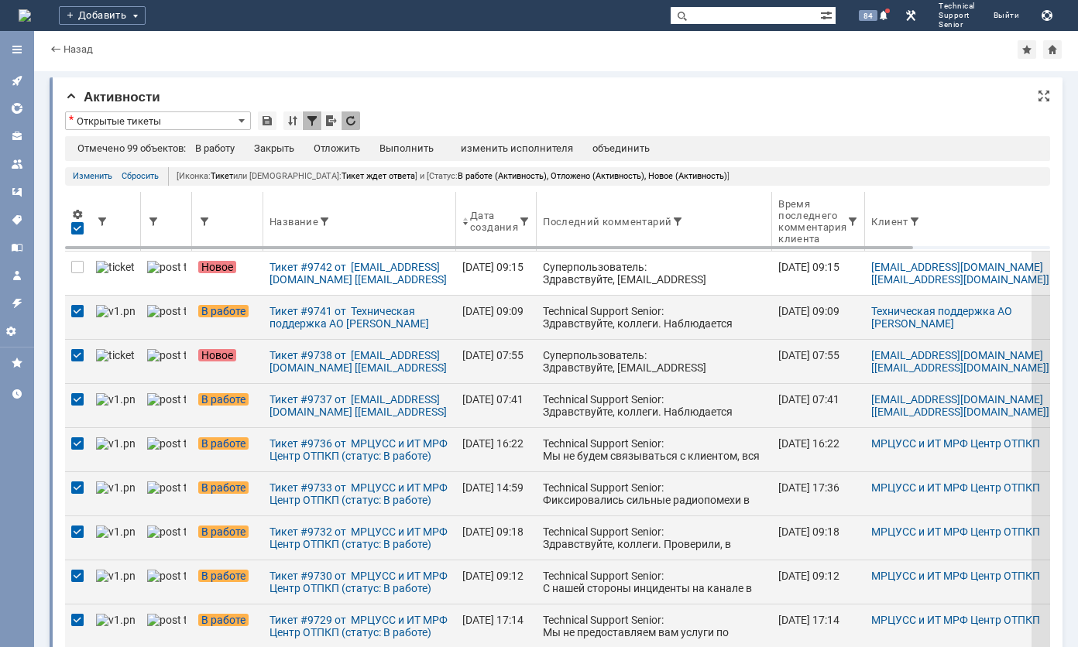
click at [77, 228] on div at bounding box center [77, 228] width 12 height 12
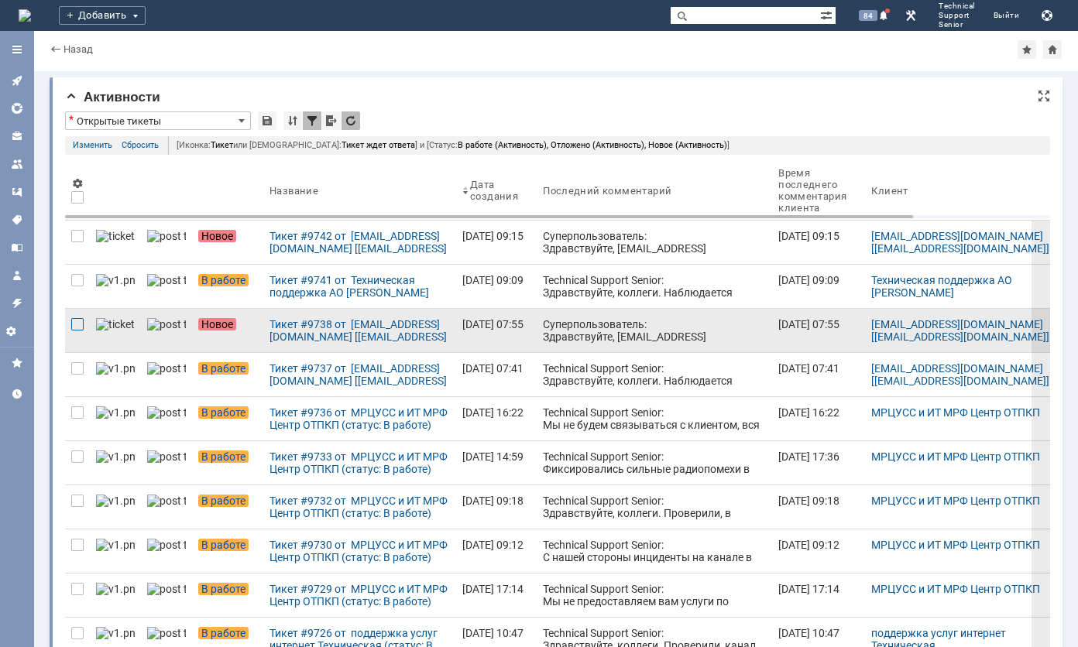
click at [77, 242] on div at bounding box center [77, 236] width 12 height 12
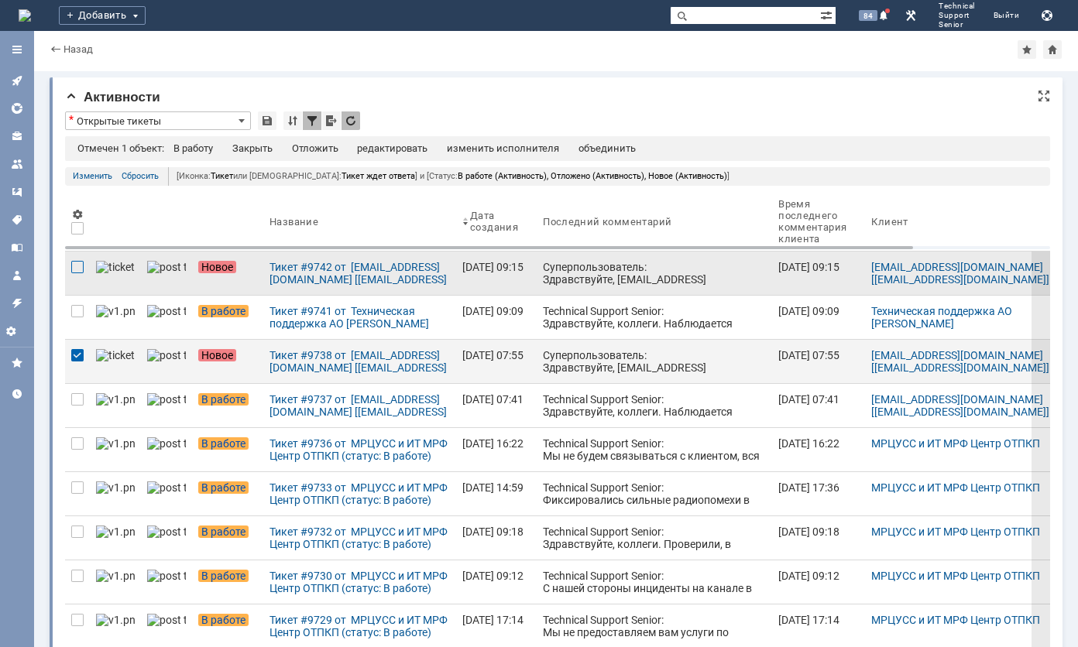
click at [79, 264] on div at bounding box center [77, 267] width 12 height 12
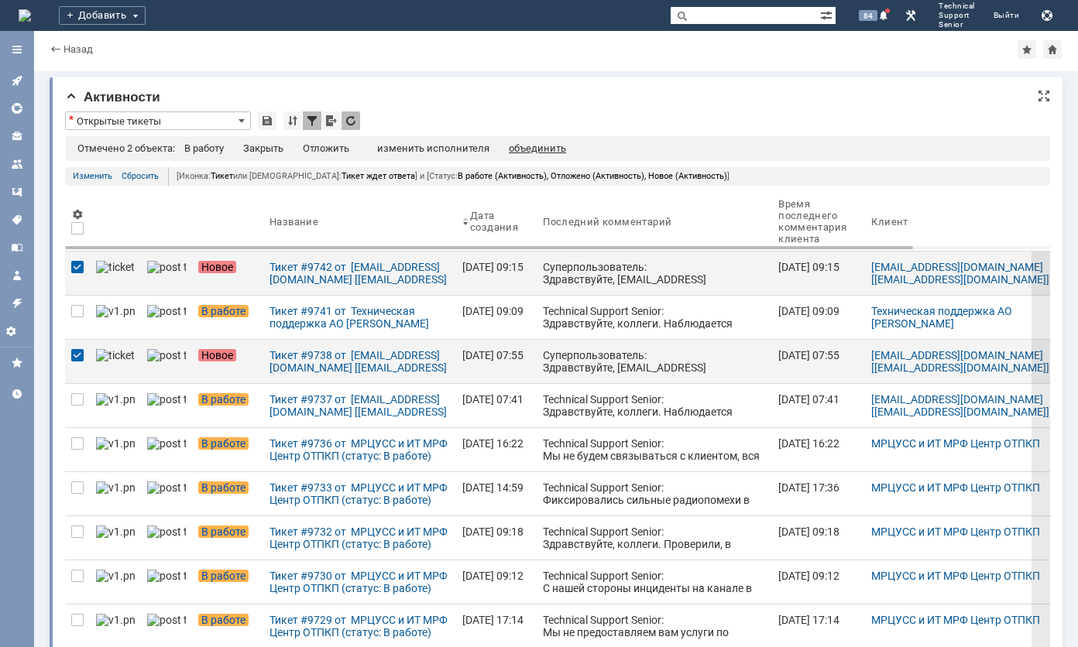
click at [523, 147] on div "объединить" at bounding box center [537, 148] width 57 height 12
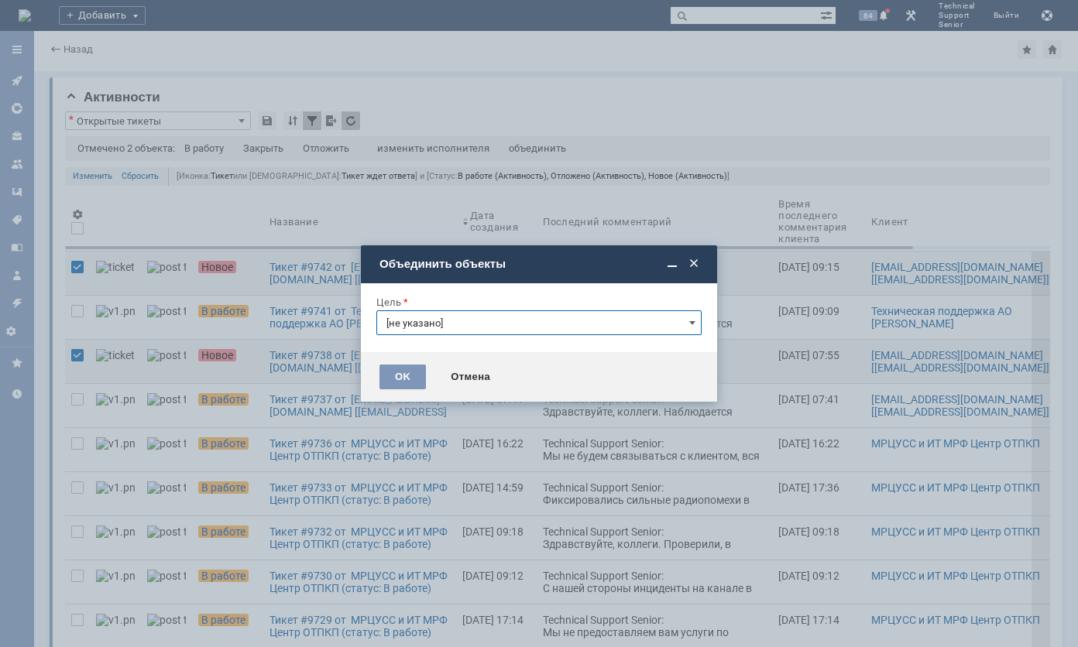
click at [537, 314] on input "[не указано]" at bounding box center [538, 322] width 325 height 25
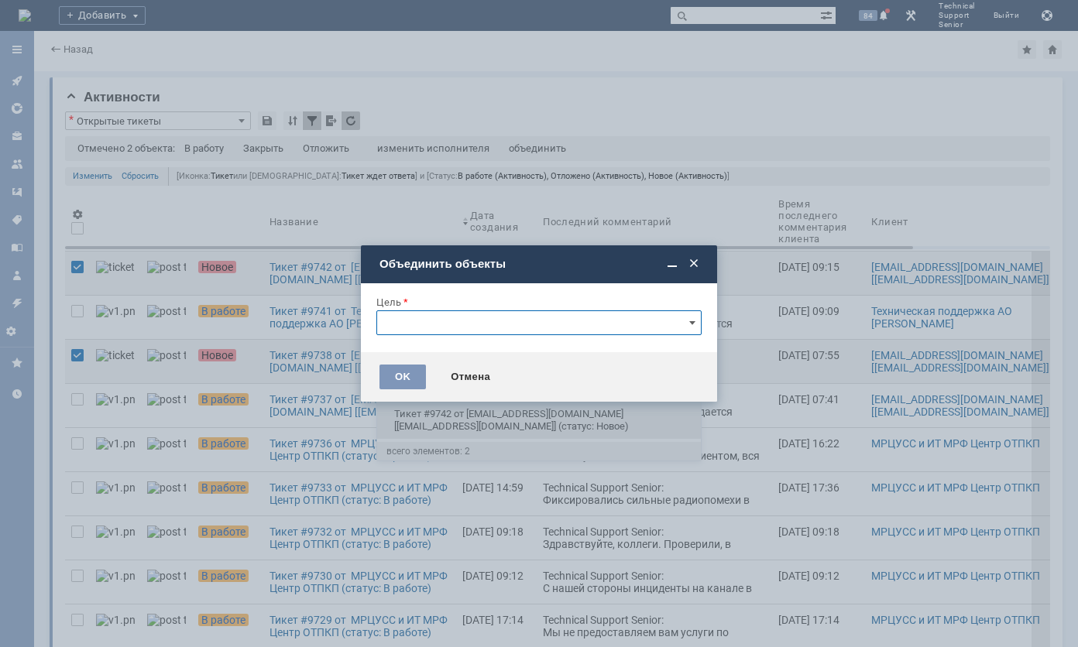
click at [495, 408] on span "Тикет #9742 от [EMAIL_ADDRESS][DOMAIN_NAME] [[EMAIL_ADDRESS][DOMAIN_NAME]] (ста…" at bounding box center [538, 420] width 305 height 25
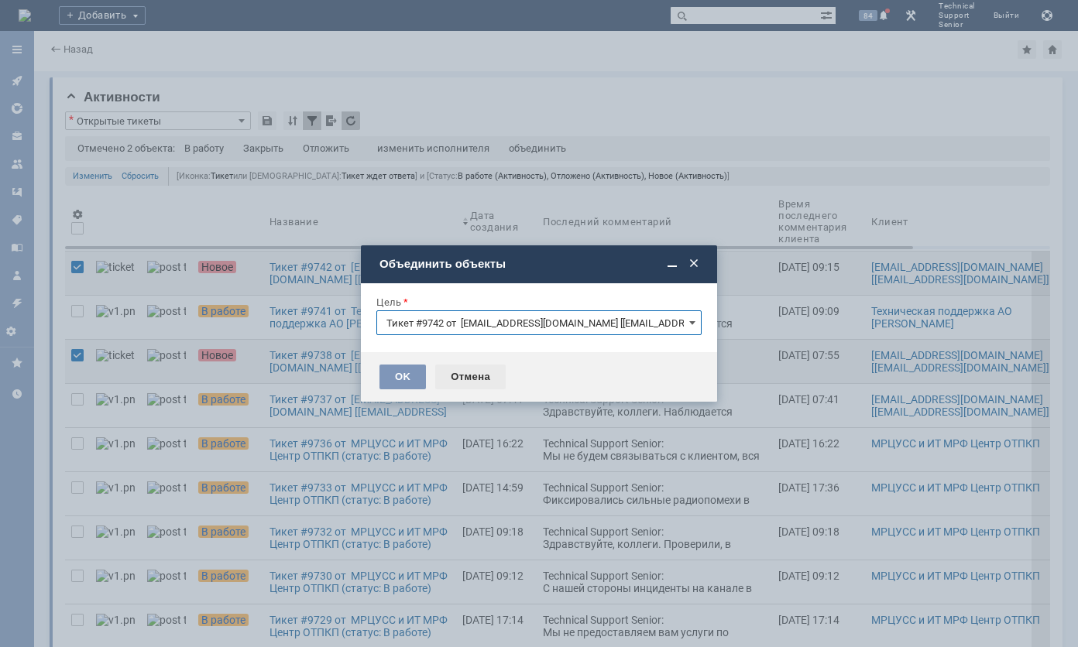
type input "Тикет #9742 от [EMAIL_ADDRESS][DOMAIN_NAME] [[EMAIL_ADDRESS][DOMAIN_NAME]] (ста…"
click at [415, 372] on div "OK" at bounding box center [402, 377] width 46 height 25
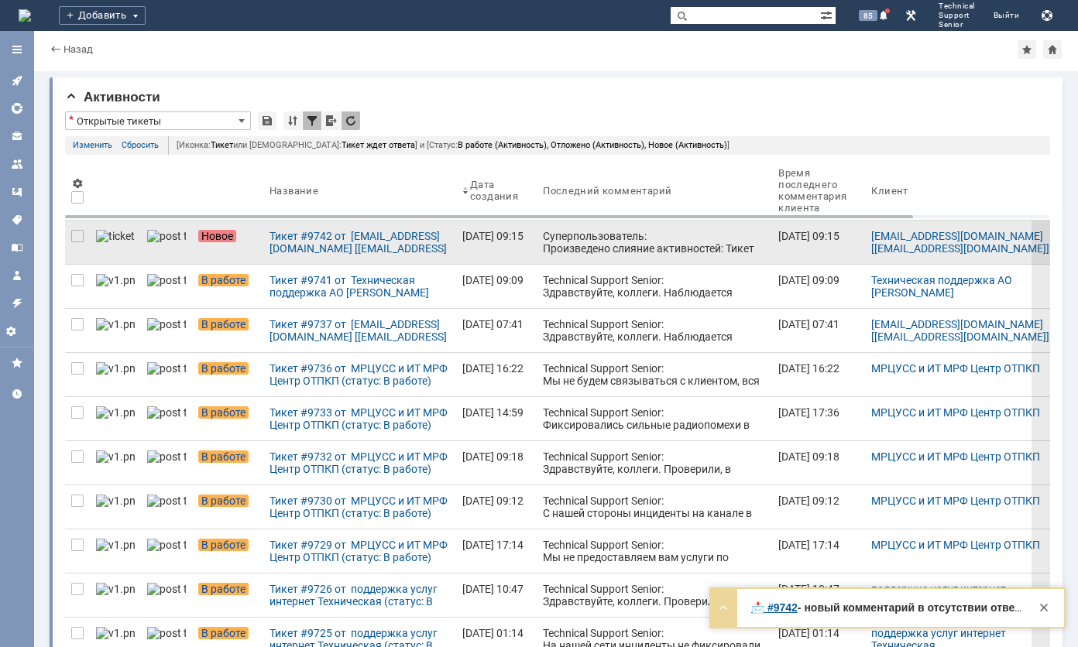
click at [543, 244] on div "Суперпользователь: Произведено слияние активностей: Тикет #9738 от ncc@ttk.ru […" at bounding box center [654, 261] width 223 height 62
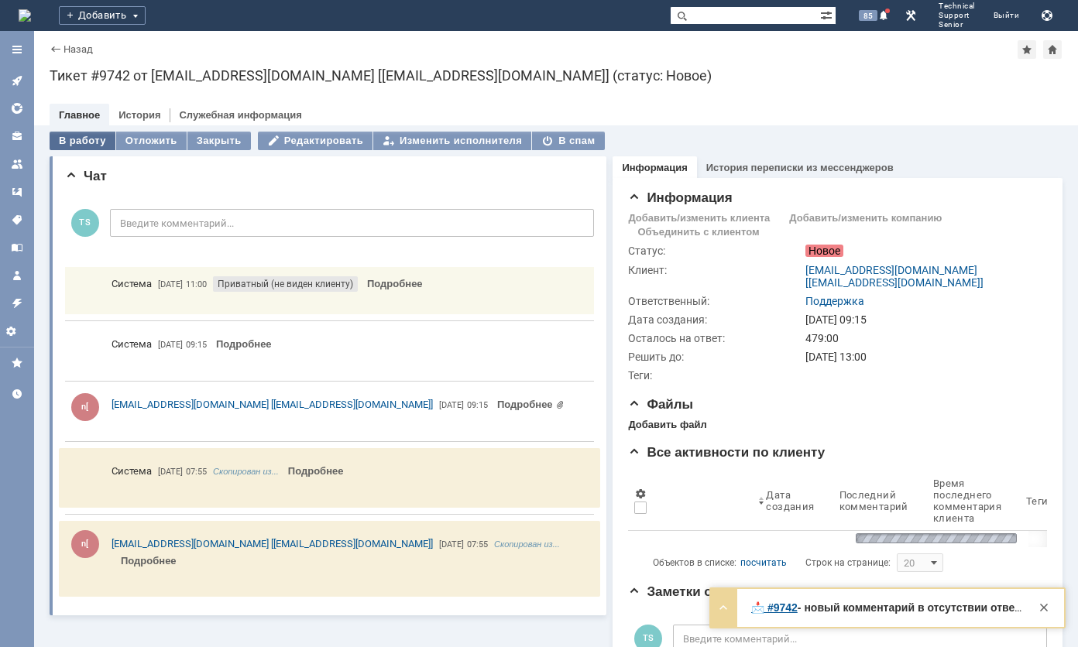
click at [98, 139] on div "В работу" at bounding box center [83, 141] width 66 height 19
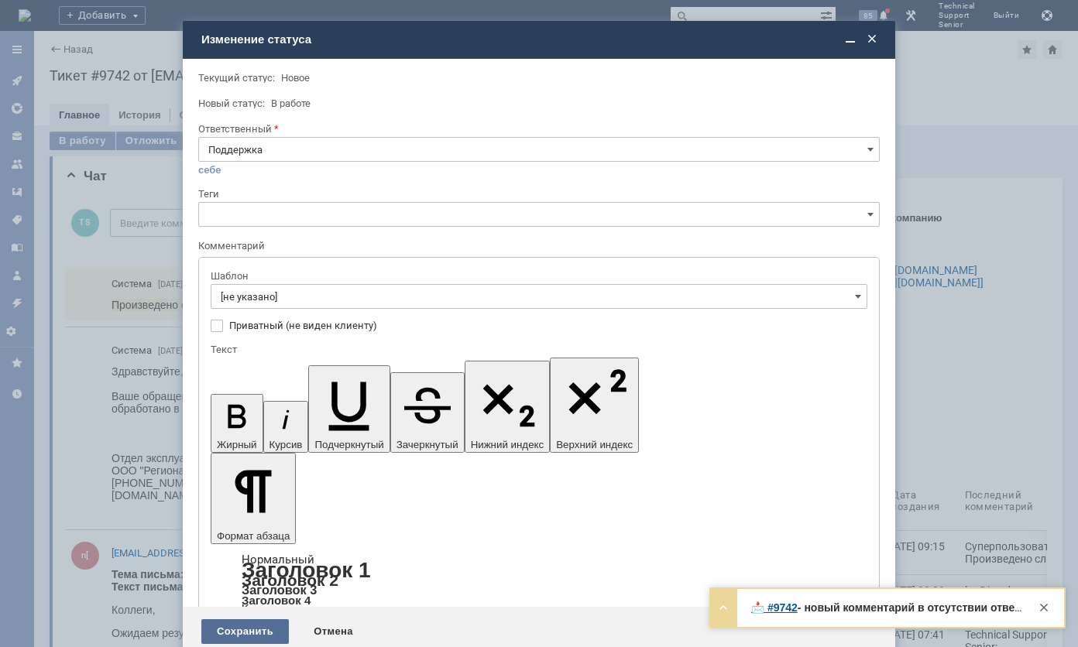
click at [249, 619] on div "Сохранить" at bounding box center [244, 631] width 87 height 25
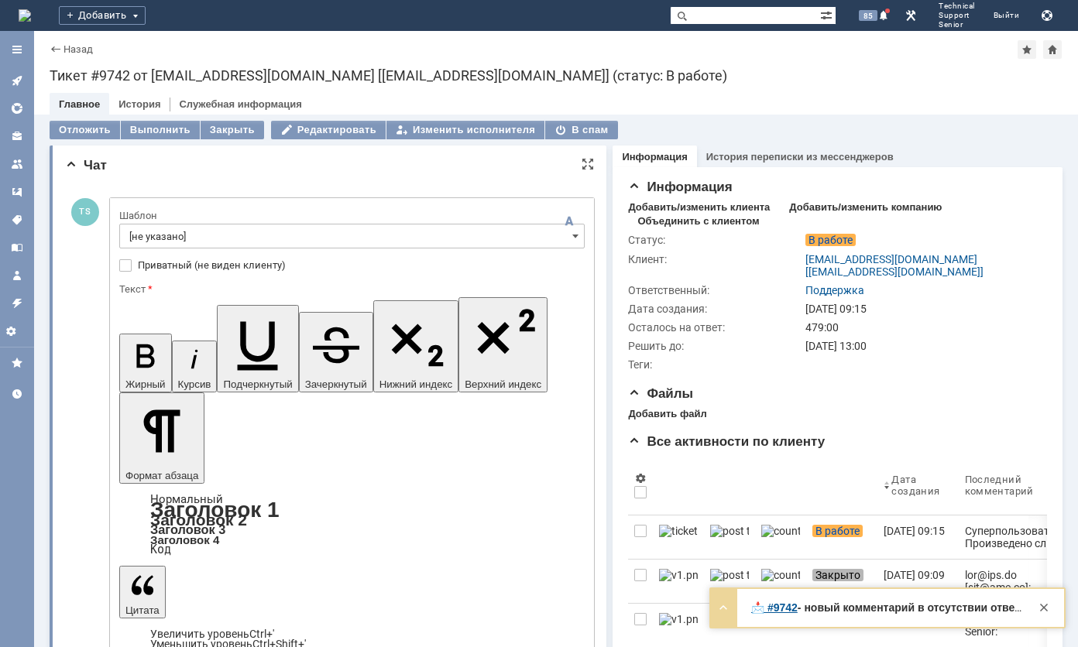
click at [304, 226] on input "[не указано]" at bounding box center [351, 236] width 465 height 25
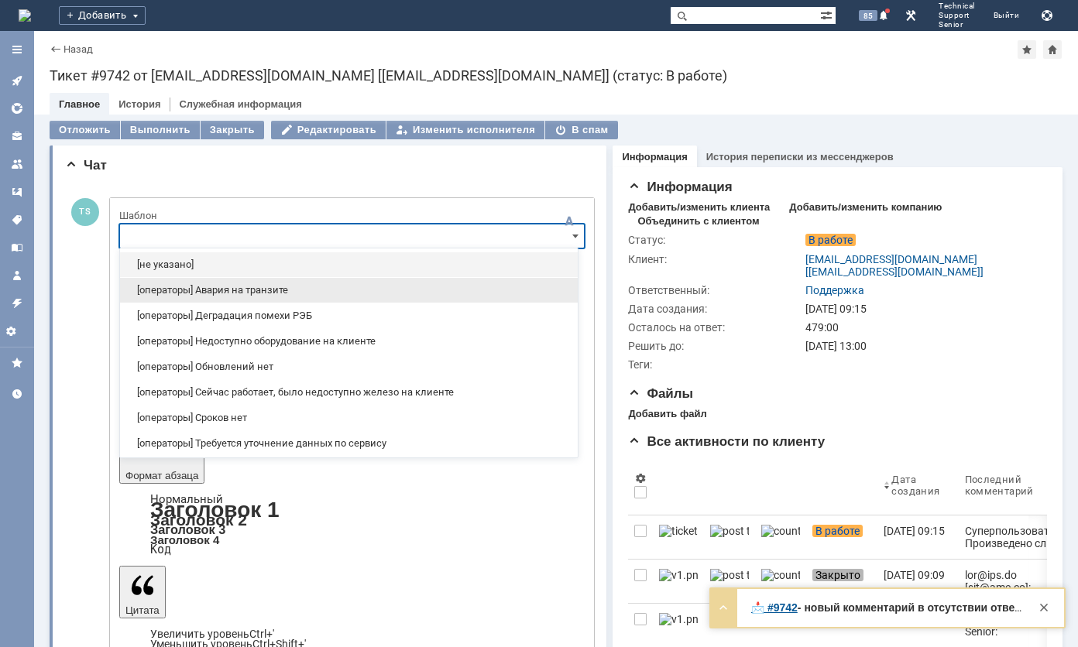
click at [282, 280] on div "[операторы] Авария на транзите" at bounding box center [349, 290] width 458 height 25
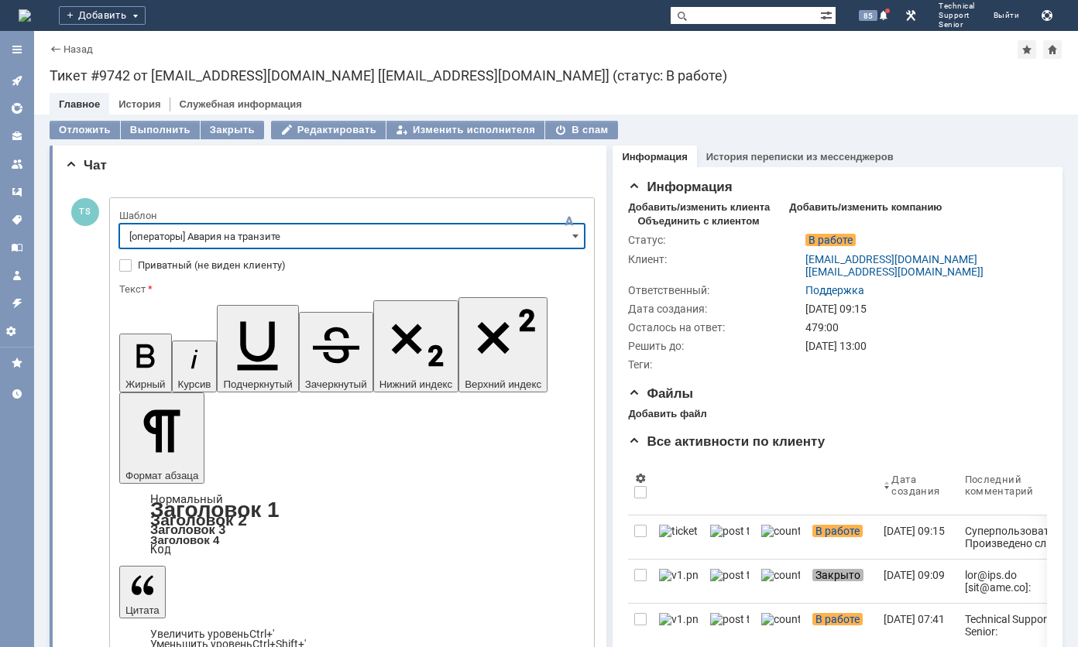
type input "[операторы] Авария на транзите"
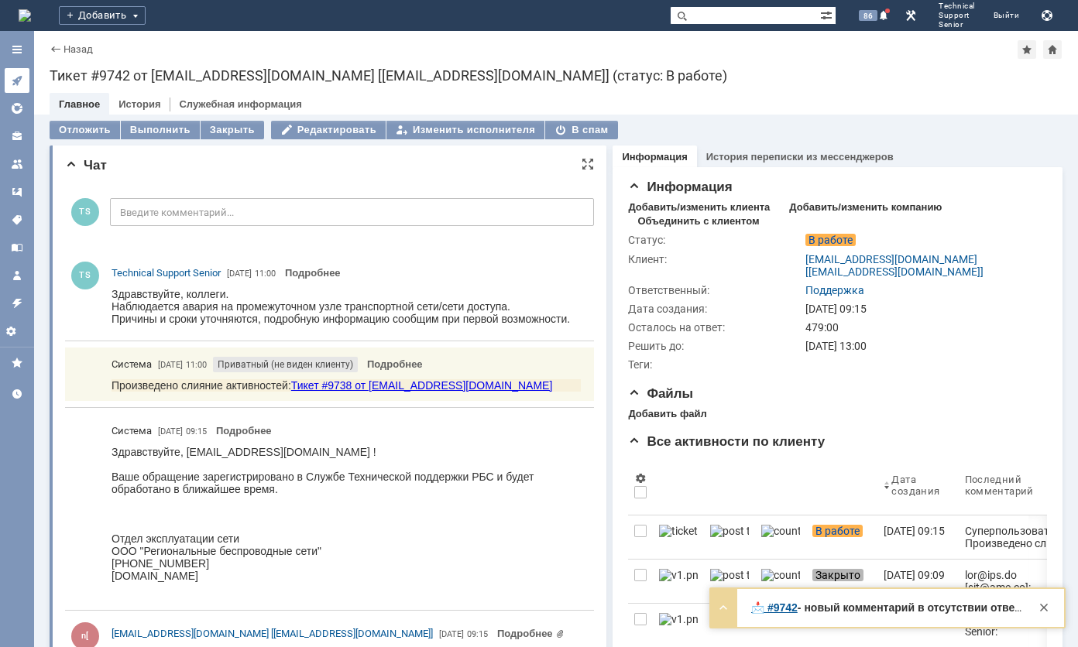
click at [28, 70] on link at bounding box center [17, 80] width 25 height 25
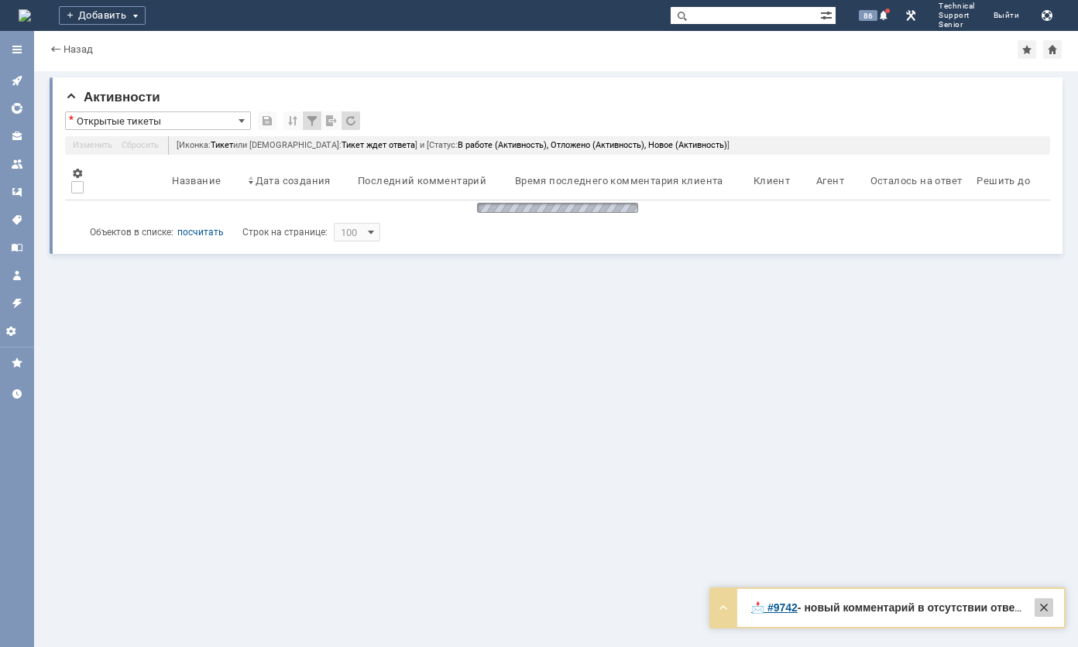
click at [1047, 604] on div at bounding box center [1043, 608] width 19 height 19
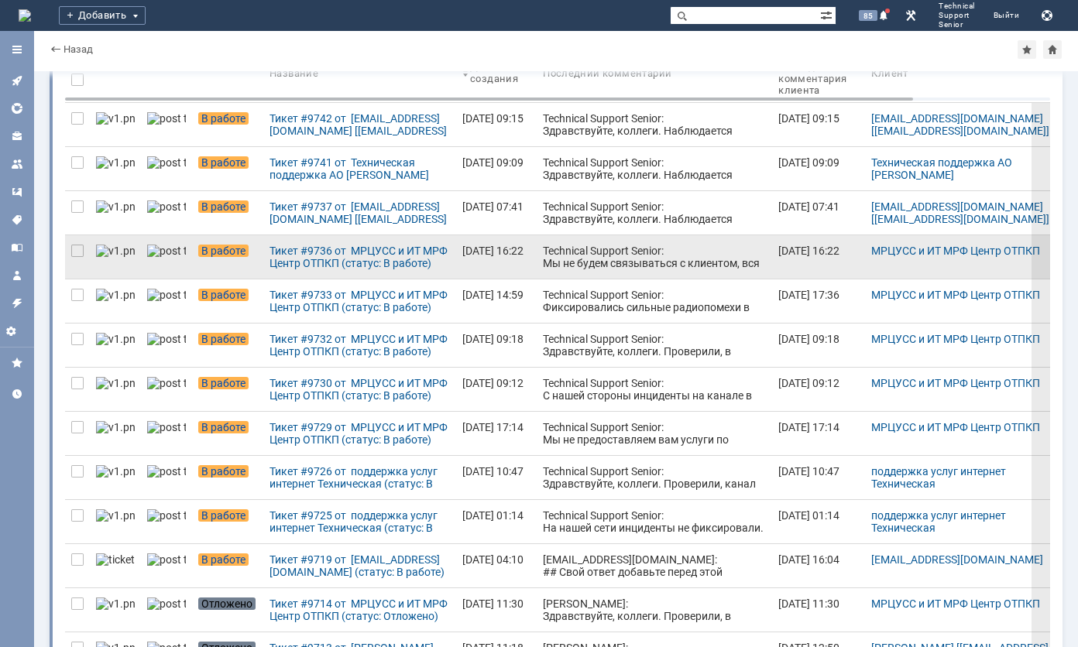
scroll to position [155, 0]
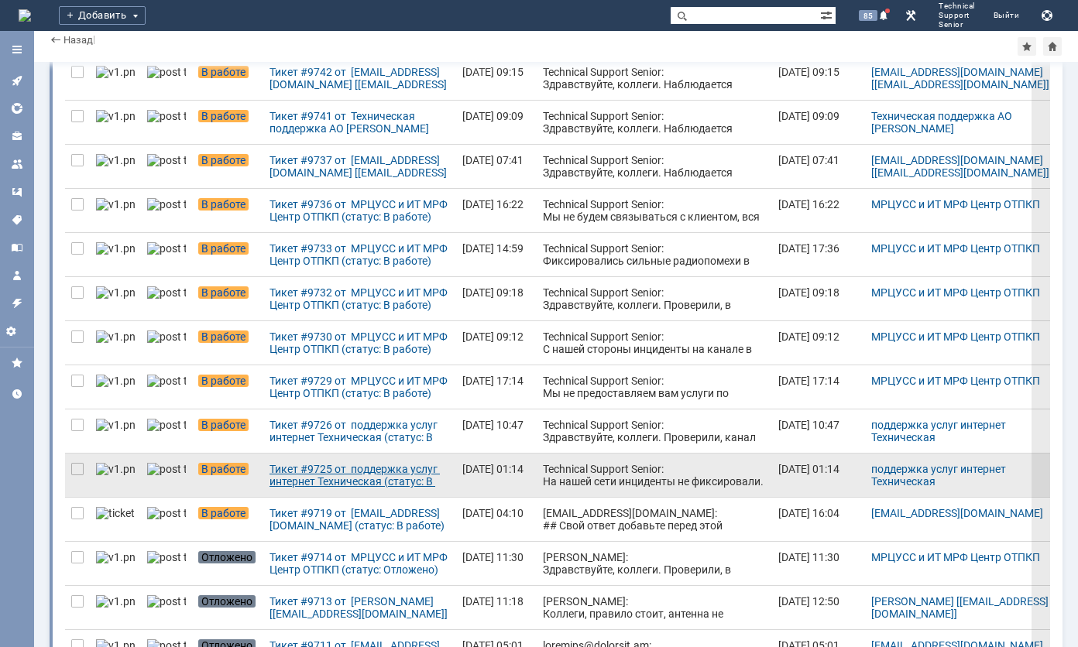
click at [350, 480] on div "Тикет #9725 от поддержка услуг интернет Техническая (статус: В работе)" at bounding box center [359, 475] width 180 height 25
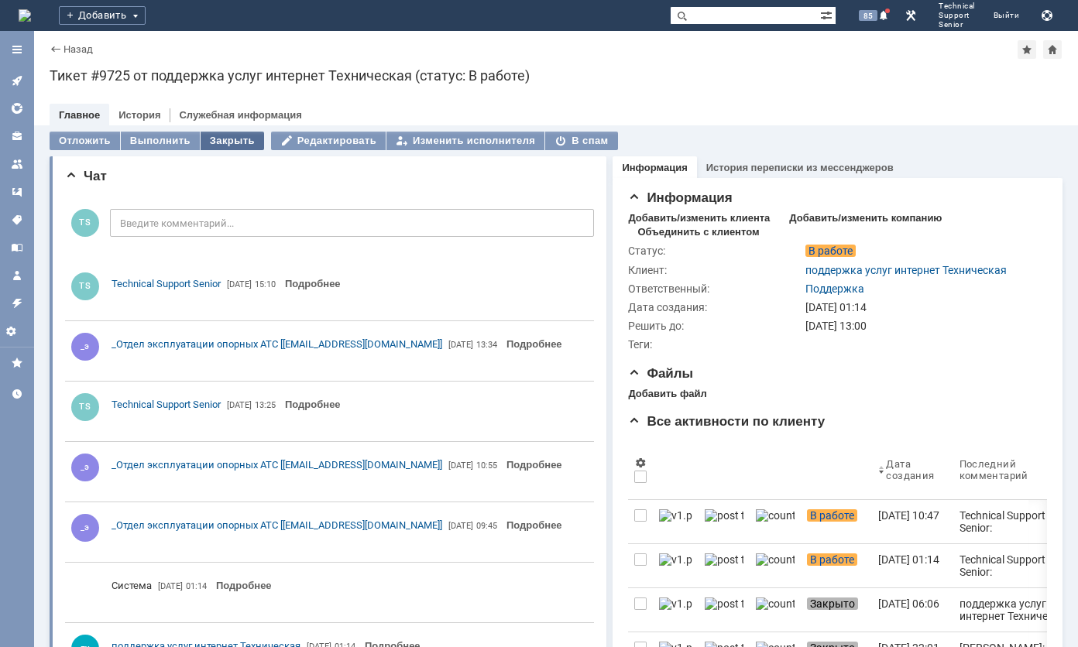
click at [238, 143] on div "Закрыть" at bounding box center [232, 141] width 63 height 19
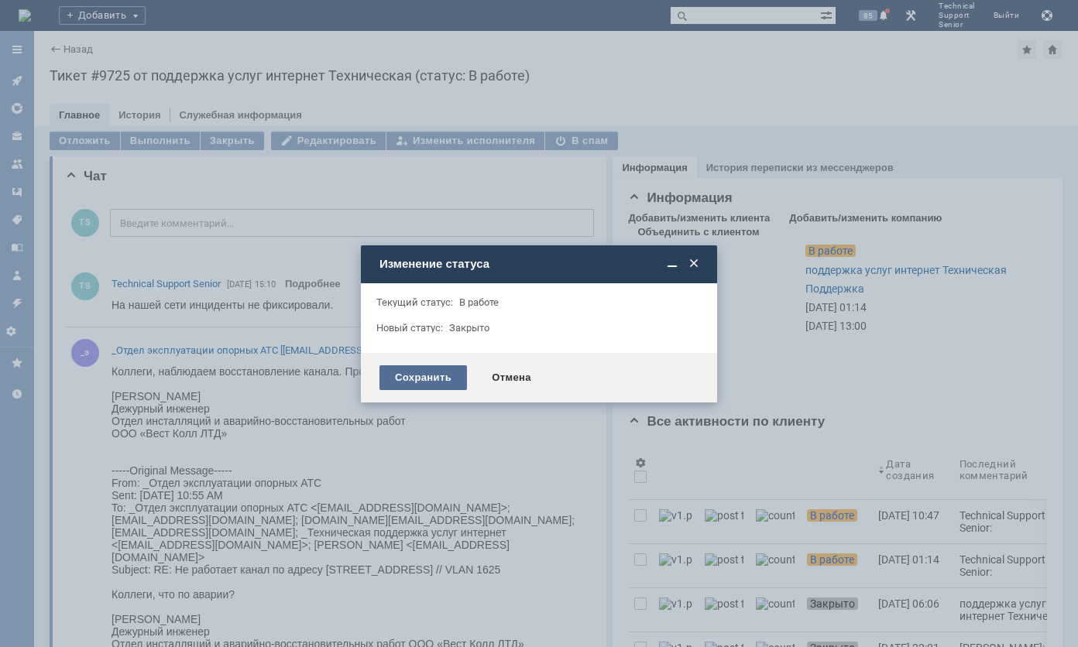
click at [395, 379] on div "Сохранить" at bounding box center [422, 377] width 87 height 25
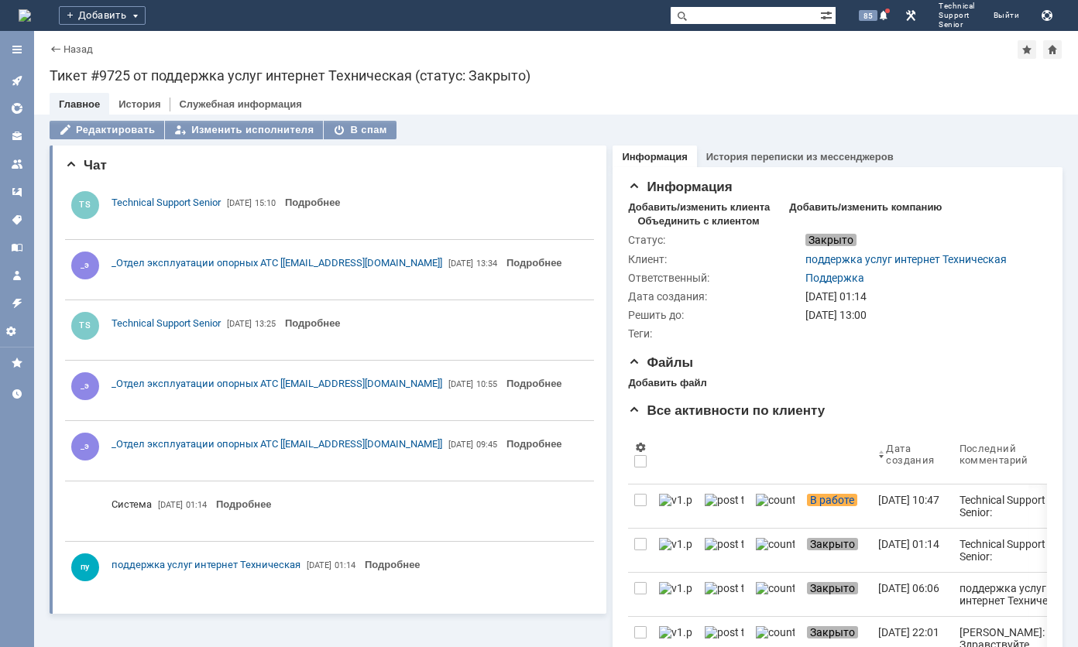
click at [19, 81] on icon at bounding box center [17, 81] width 10 height 10
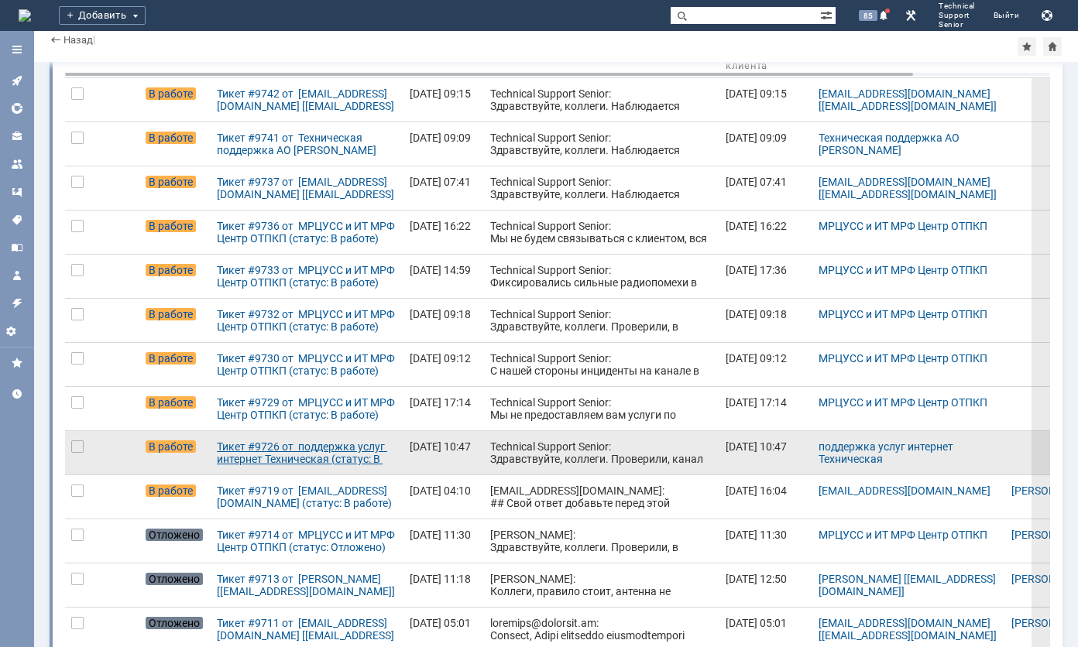
scroll to position [155, 0]
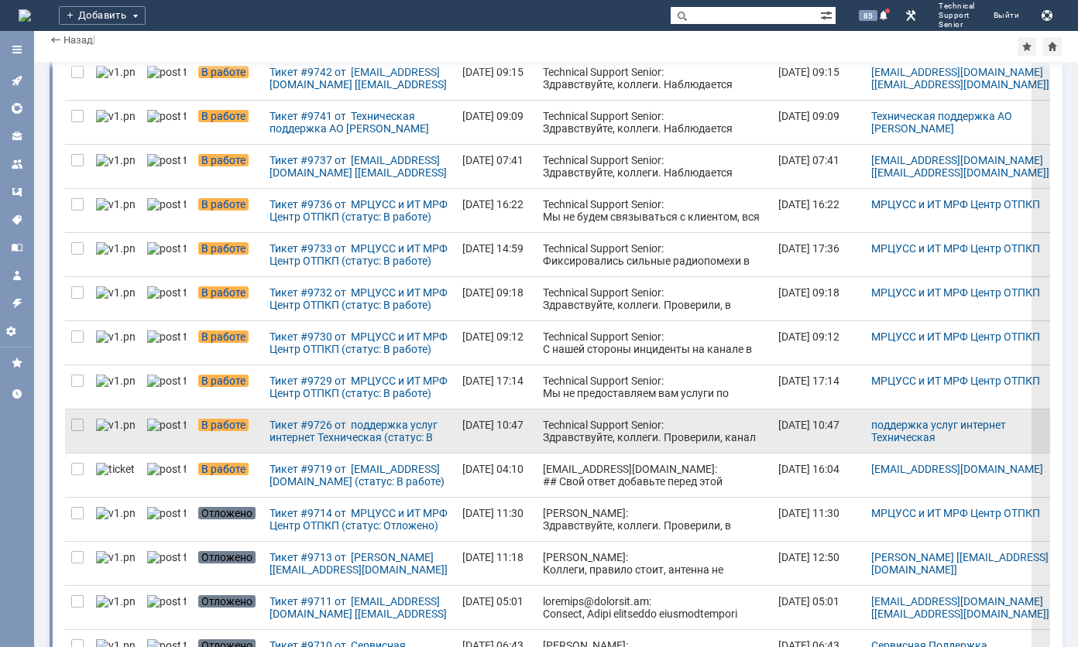
click at [591, 422] on div "Technical Support Senior: Здравствуйте, коллеги. Проверили, канал работает штат…" at bounding box center [654, 444] width 223 height 50
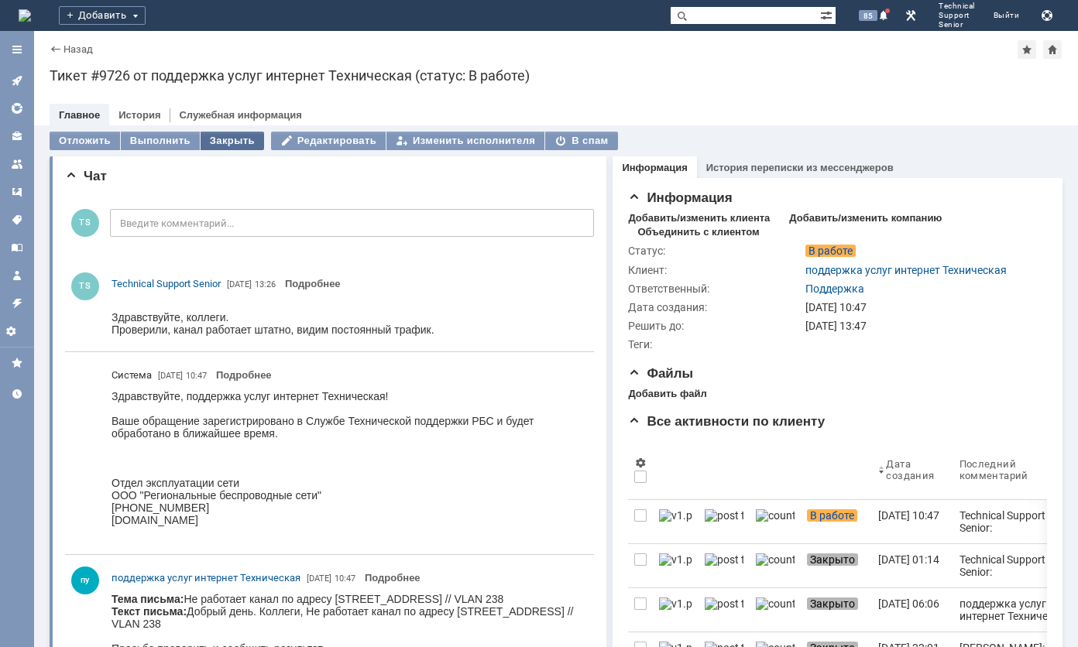
click at [212, 141] on div "Закрыть" at bounding box center [232, 141] width 63 height 19
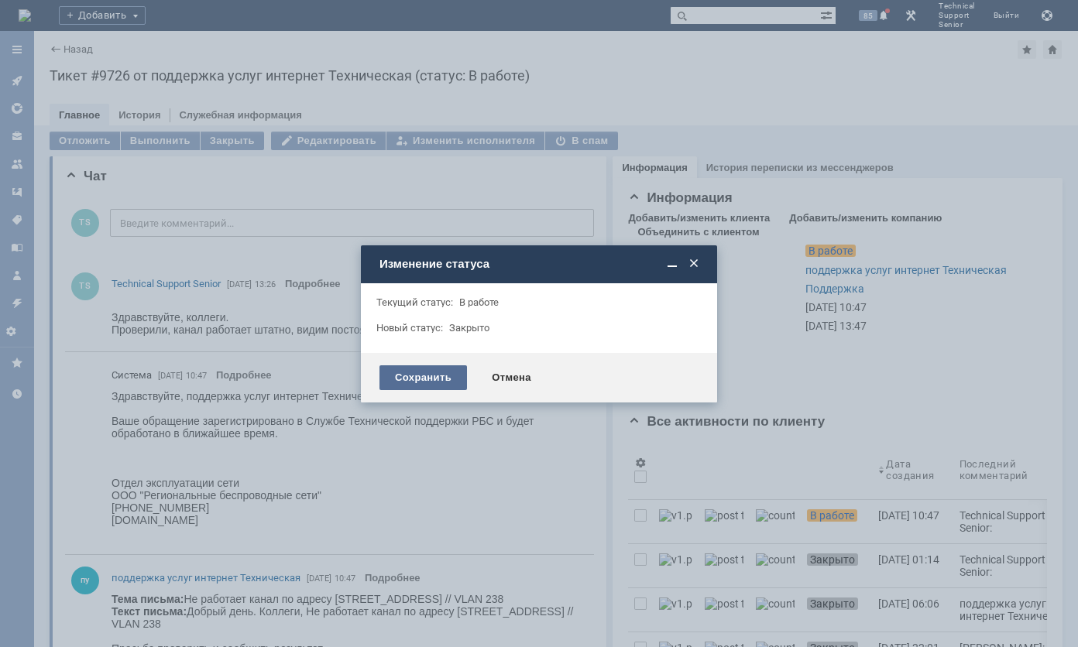
click at [420, 379] on div "Сохранить" at bounding box center [422, 377] width 87 height 25
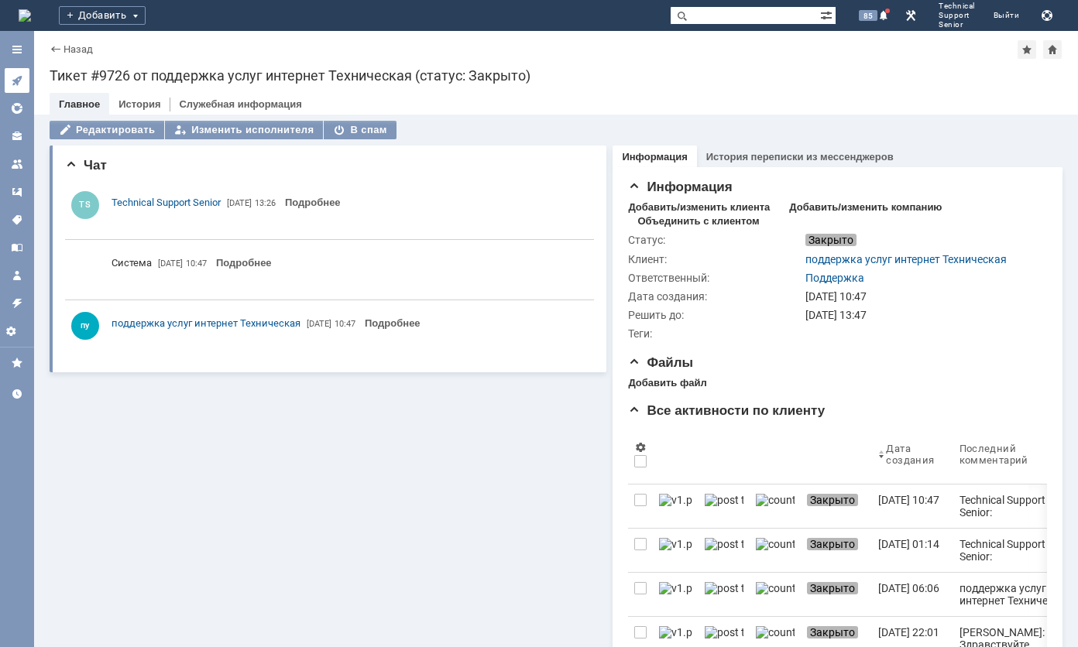
click at [12, 84] on icon at bounding box center [17, 80] width 12 height 12
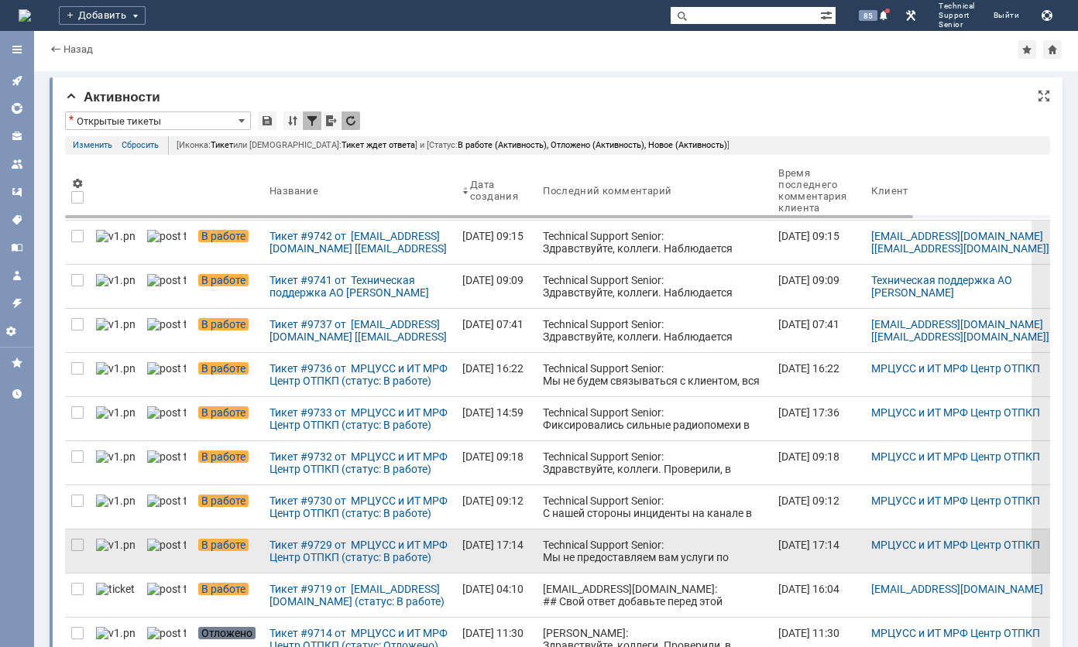
click at [575, 544] on div "Technical Support Senior: Мы не предоставляем вам услуги по указанному адресу" at bounding box center [654, 557] width 223 height 37
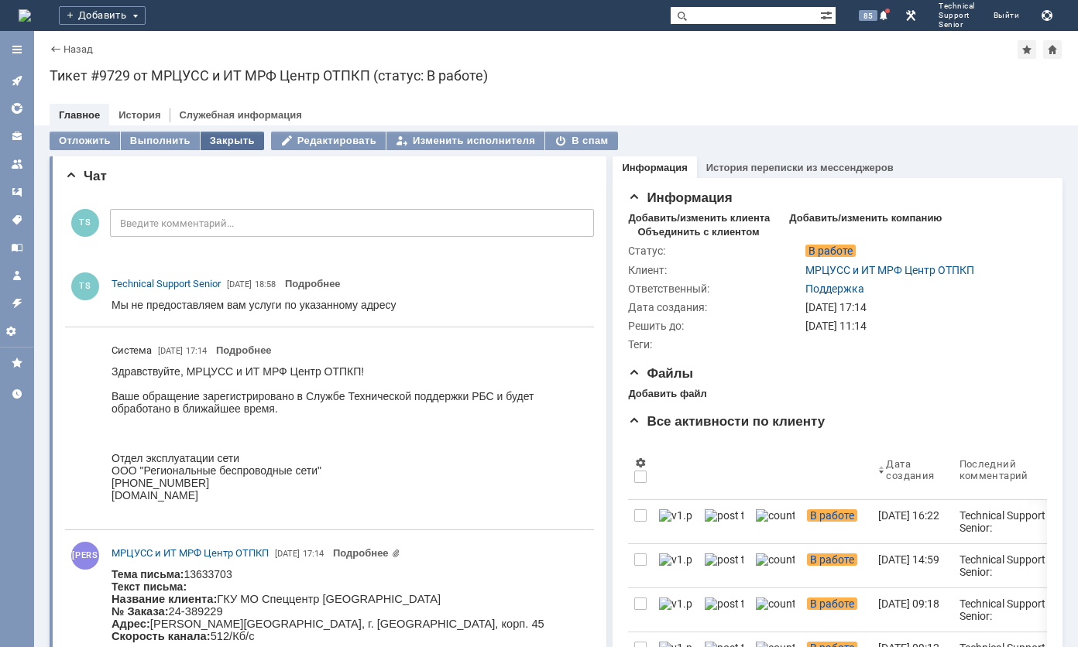
click at [225, 142] on div "Закрыть" at bounding box center [232, 141] width 63 height 19
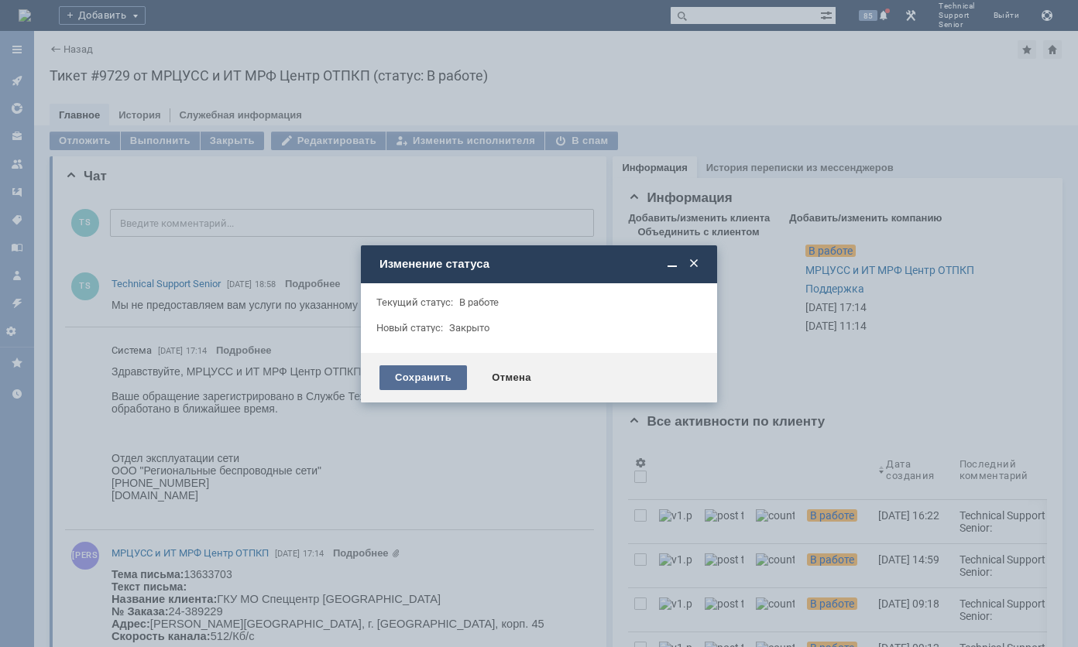
click at [422, 381] on div "Сохранить" at bounding box center [422, 377] width 87 height 25
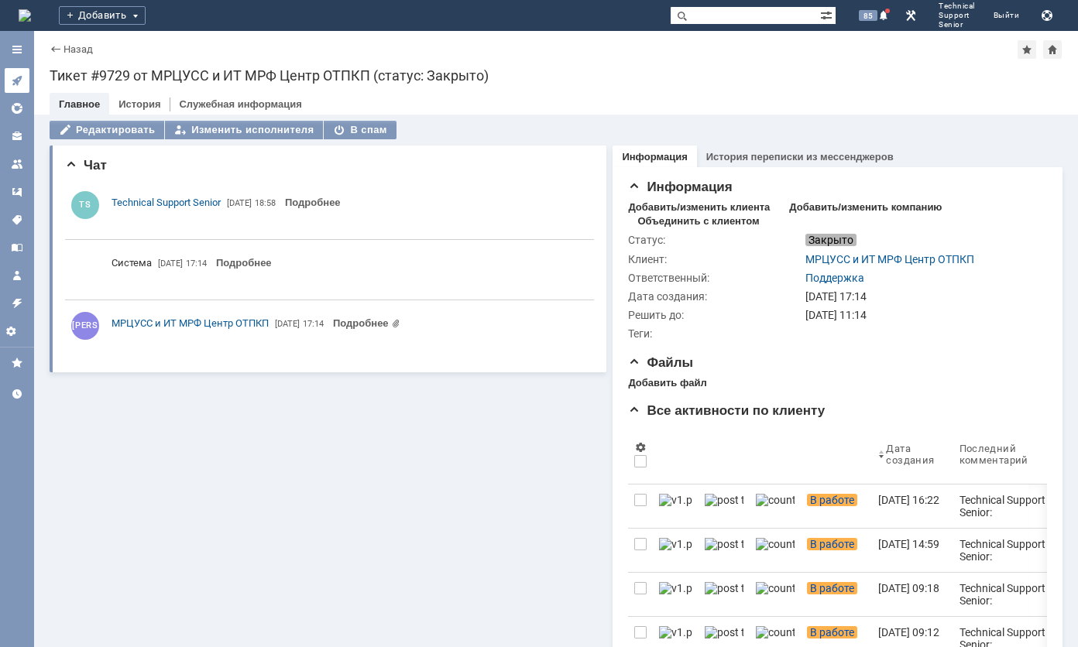
click at [11, 73] on link at bounding box center [17, 80] width 25 height 25
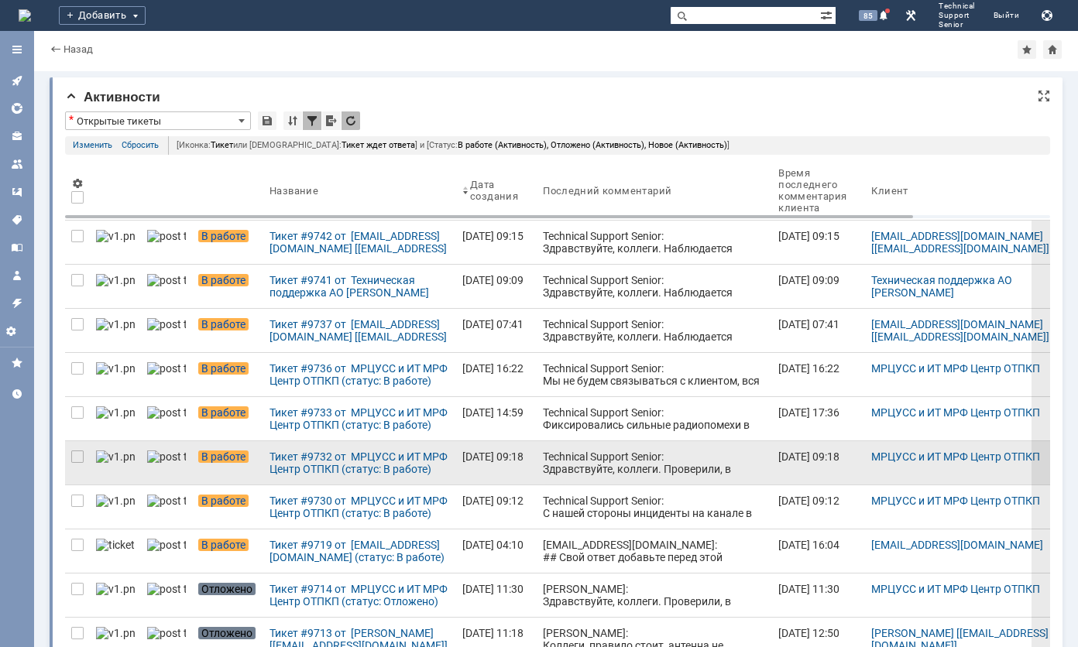
click at [584, 465] on div "Technical Support Senior: Здравствуйте, коллеги. Проверили, в настоящий момент …" at bounding box center [654, 494] width 223 height 87
